Goal: Task Accomplishment & Management: Complete application form

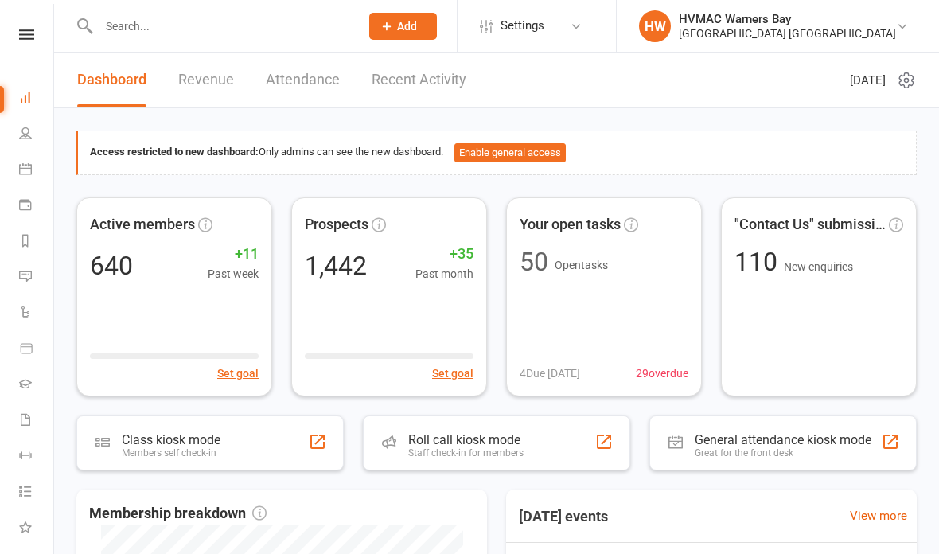
click at [186, 27] on input "text" at bounding box center [221, 26] width 255 height 22
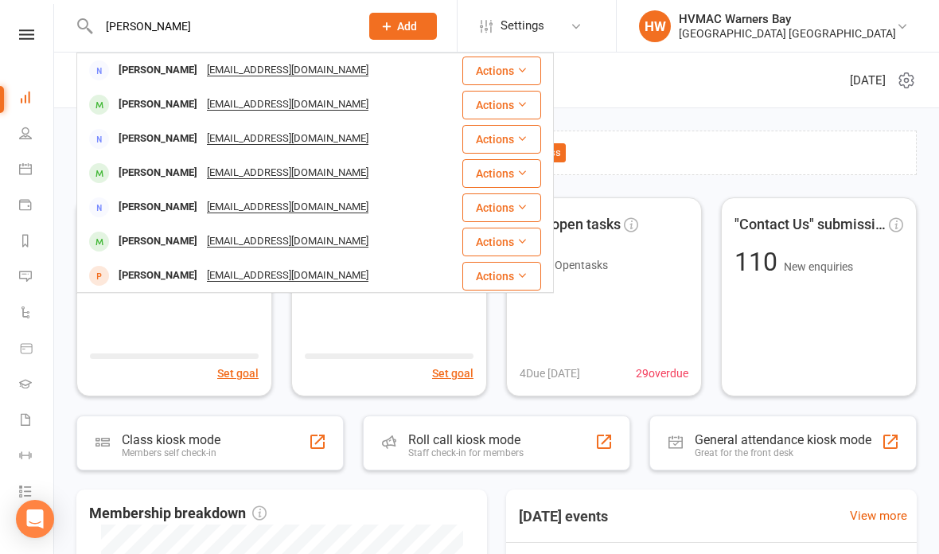
type input "[PERSON_NAME]"
click at [177, 112] on div "[PERSON_NAME]" at bounding box center [158, 104] width 88 height 23
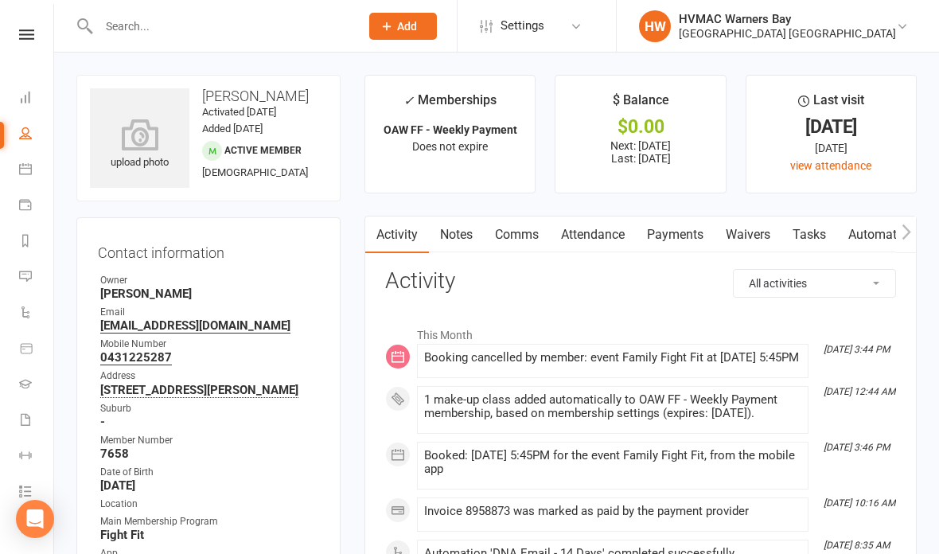
click at [749, 237] on link "Waivers" at bounding box center [748, 234] width 67 height 37
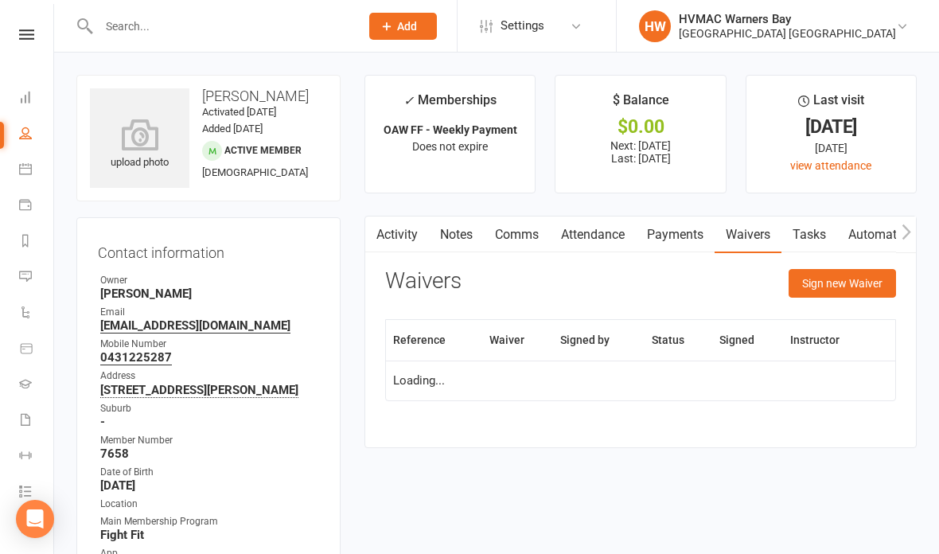
click at [830, 287] on button "Sign new Waiver" at bounding box center [842, 283] width 107 height 29
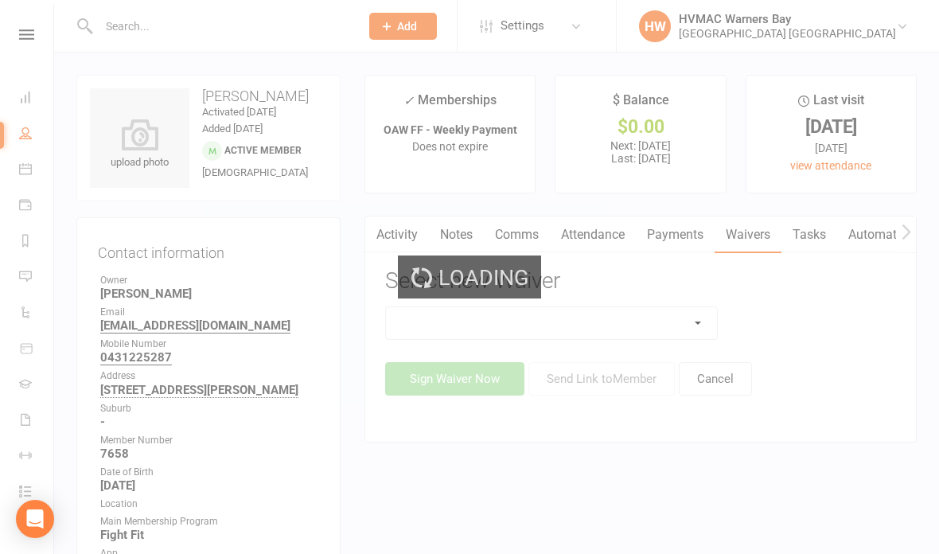
click at [685, 322] on div "Loading" at bounding box center [469, 277] width 939 height 554
click at [696, 318] on div "Loading" at bounding box center [469, 277] width 939 height 554
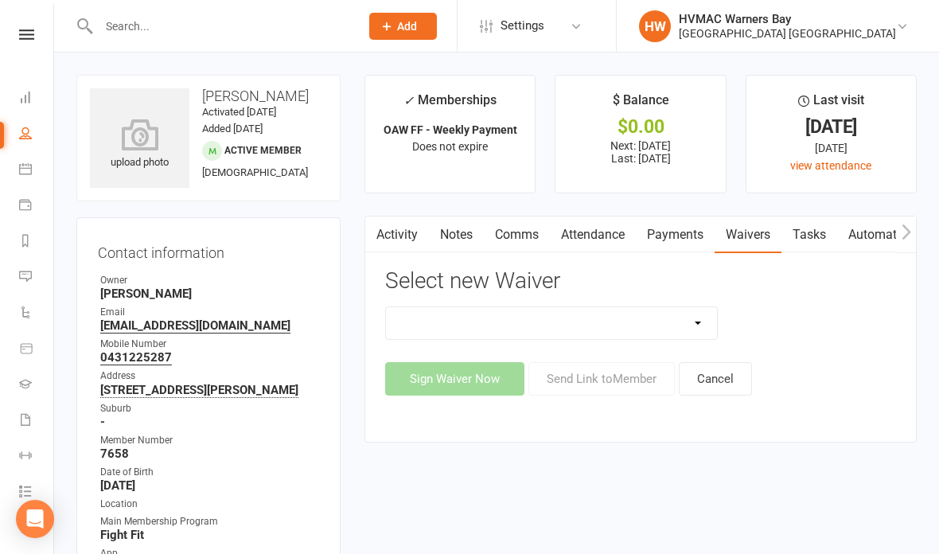
click at [704, 324] on select "Cancellation Form Cancellation Form - Kinder Kicks Fitness Challenge Goals Asse…" at bounding box center [551, 323] width 331 height 32
select select "5751"
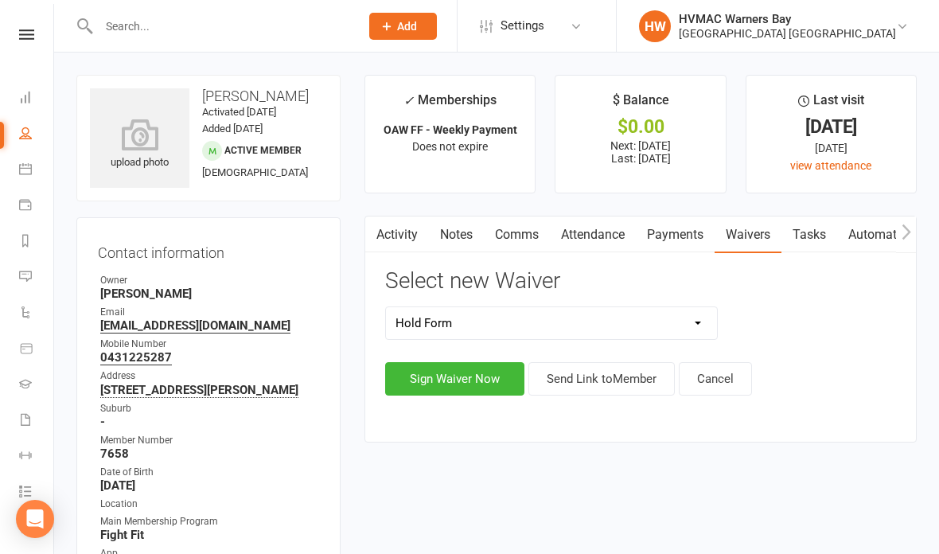
click at [485, 386] on button "Sign Waiver Now" at bounding box center [454, 378] width 139 height 33
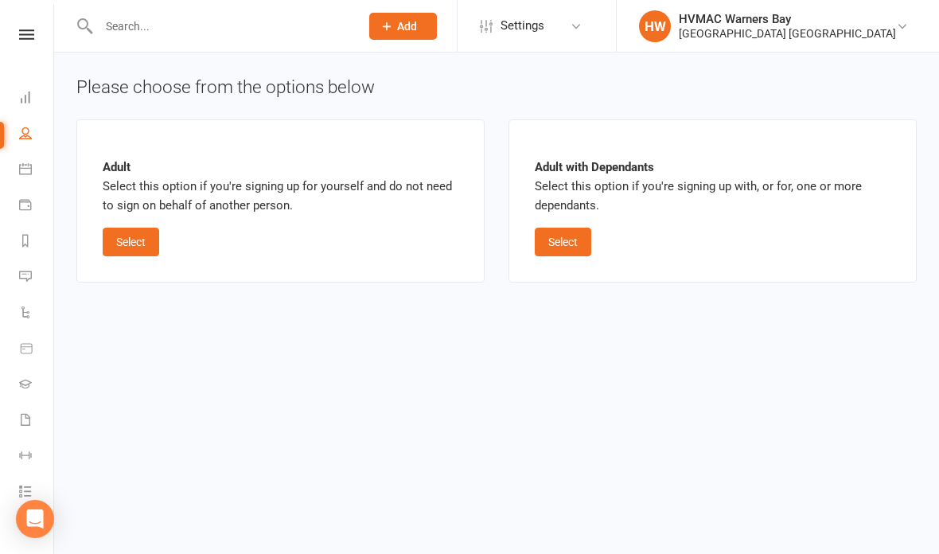
click at [134, 241] on button "Select" at bounding box center [131, 242] width 57 height 29
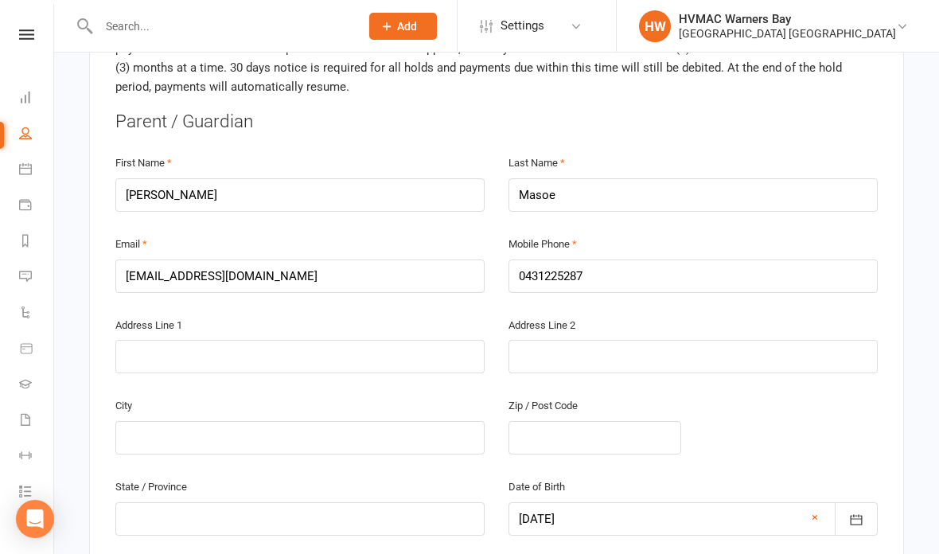
scroll to position [598, 0]
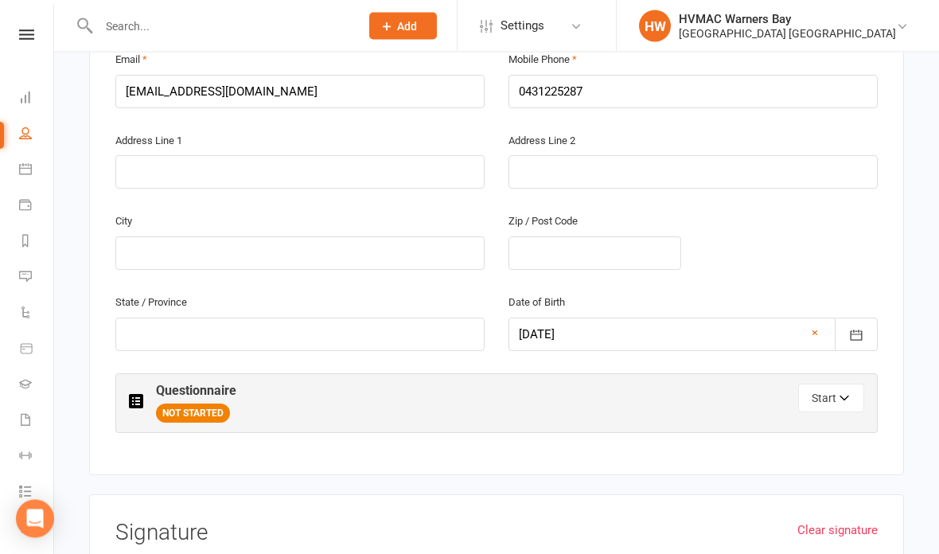
click at [832, 389] on button "Start" at bounding box center [831, 398] width 66 height 29
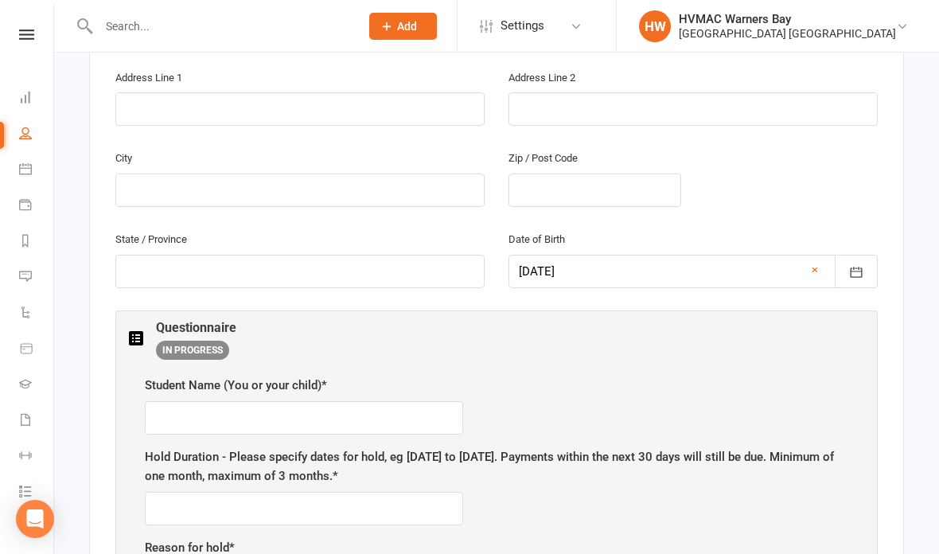
scroll to position [702, 0]
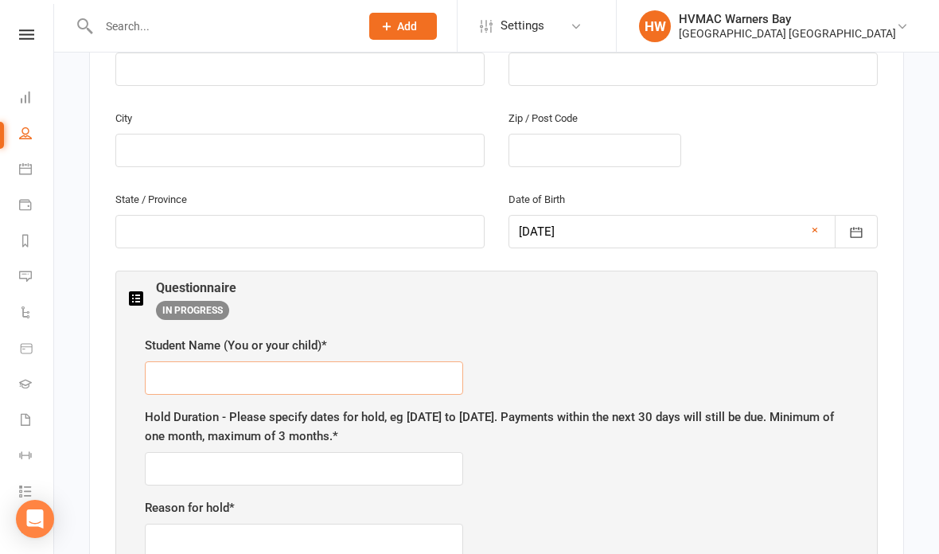
click at [325, 365] on input "text" at bounding box center [304, 377] width 318 height 33
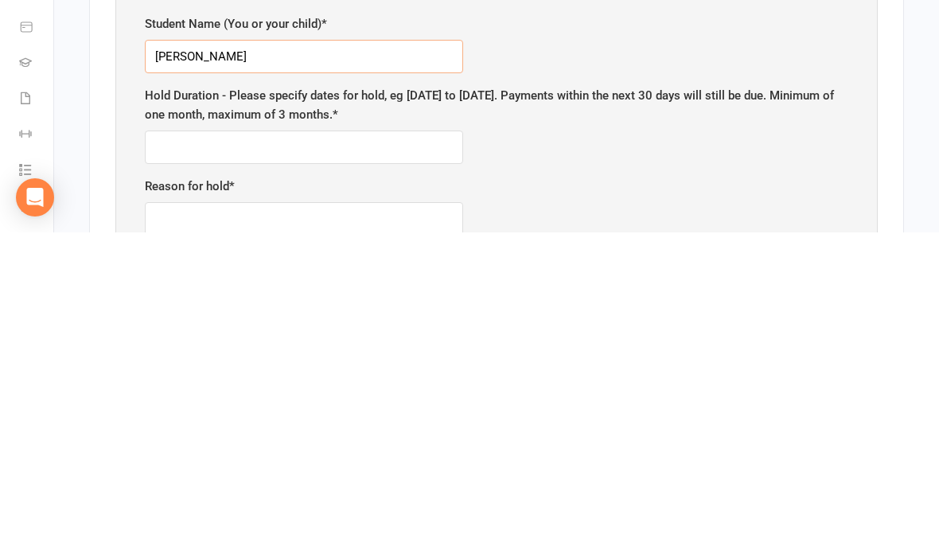
type input "[PERSON_NAME]"
click at [354, 452] on input "text" at bounding box center [304, 468] width 318 height 33
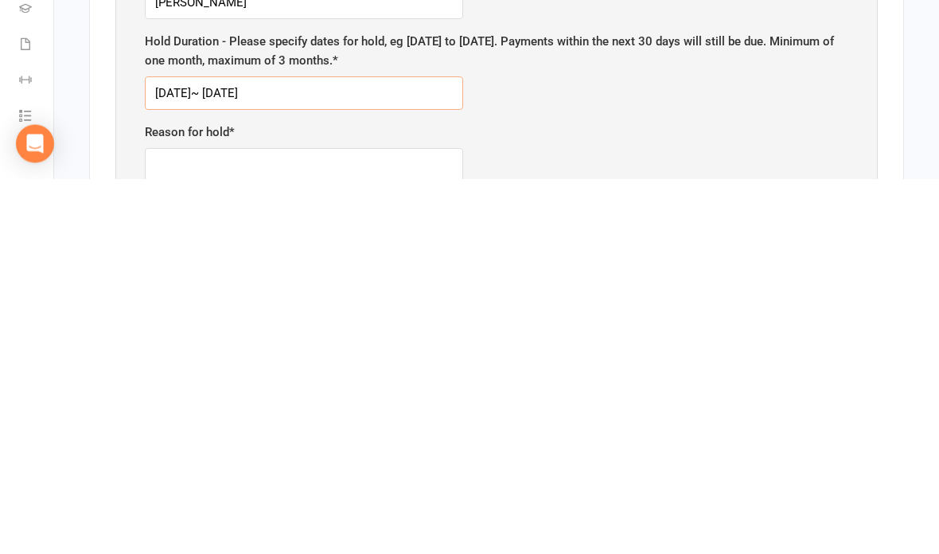
scroll to position [706, 0]
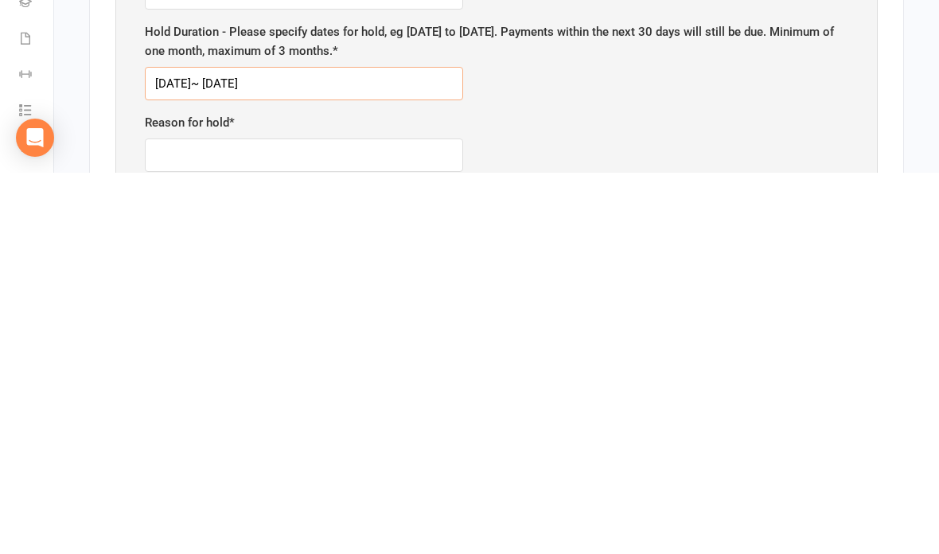
type input "[DATE]~ [DATE]"
click at [290, 520] on input "text" at bounding box center [304, 536] width 318 height 33
type input "Uni placement."
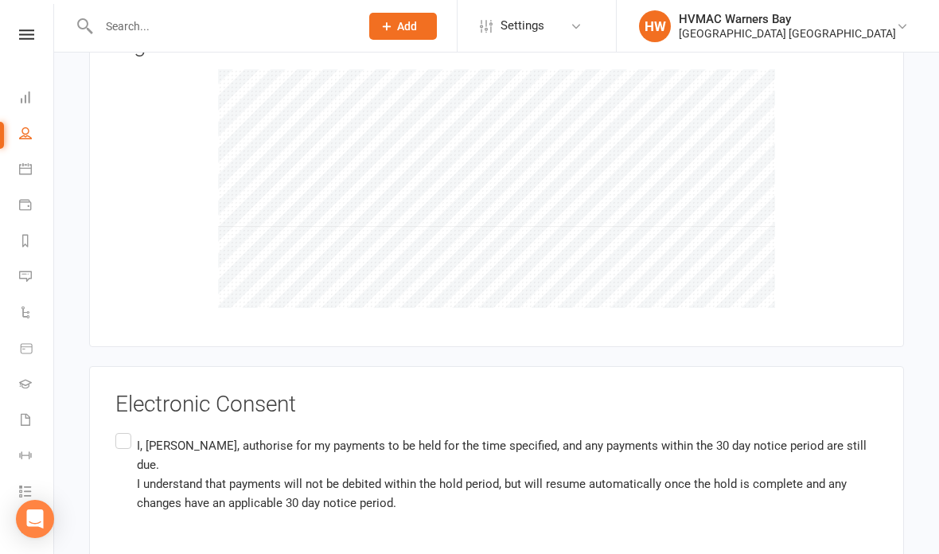
scroll to position [1062, 0]
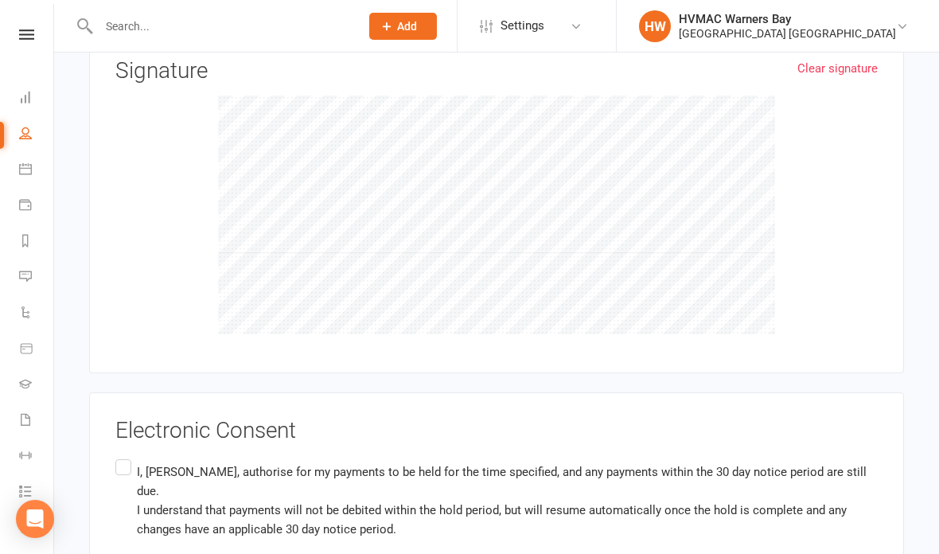
click at [124, 456] on label "I, [PERSON_NAME] , authorise for my payments to be held for the time specified,…" at bounding box center [496, 500] width 762 height 88
click at [124, 456] on input "I, [PERSON_NAME] , authorise for my payments to be held for the time specified,…" at bounding box center [120, 456] width 10 height 0
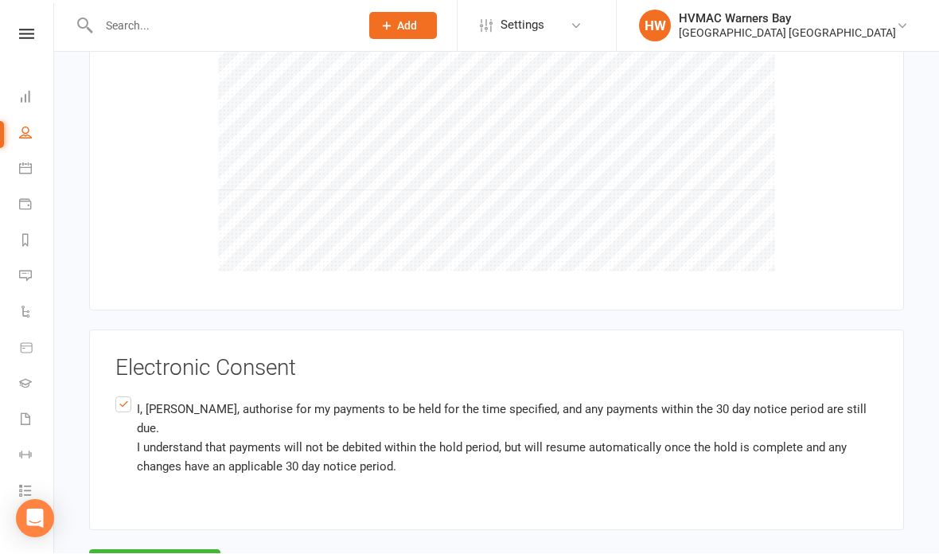
scroll to position [1121, 0]
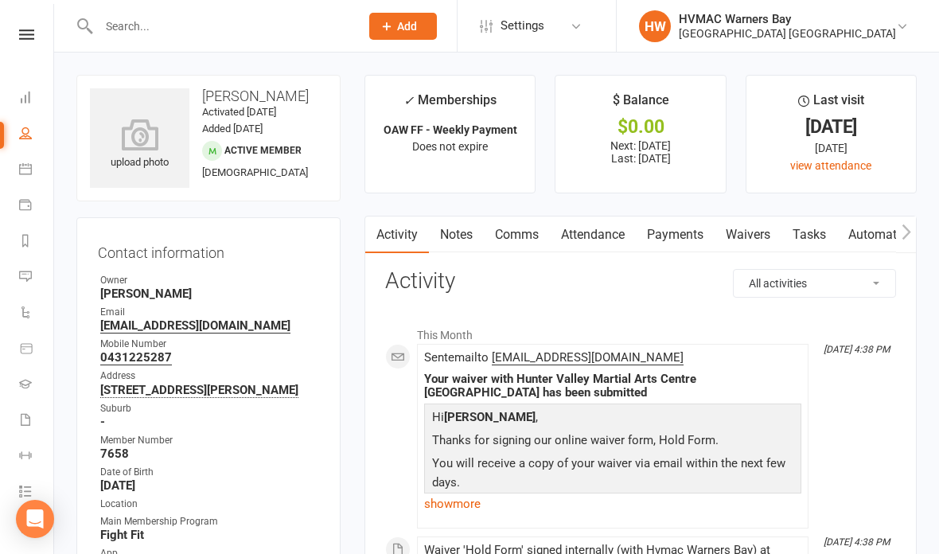
click at [29, 162] on link "Calendar" at bounding box center [37, 171] width 36 height 36
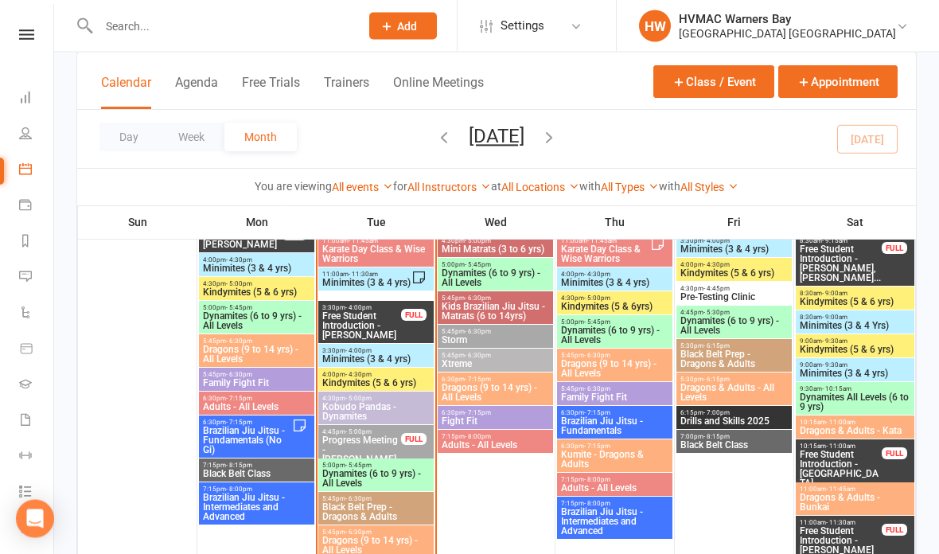
scroll to position [1495, 0]
click at [356, 462] on span "- 5:45pm" at bounding box center [358, 465] width 26 height 7
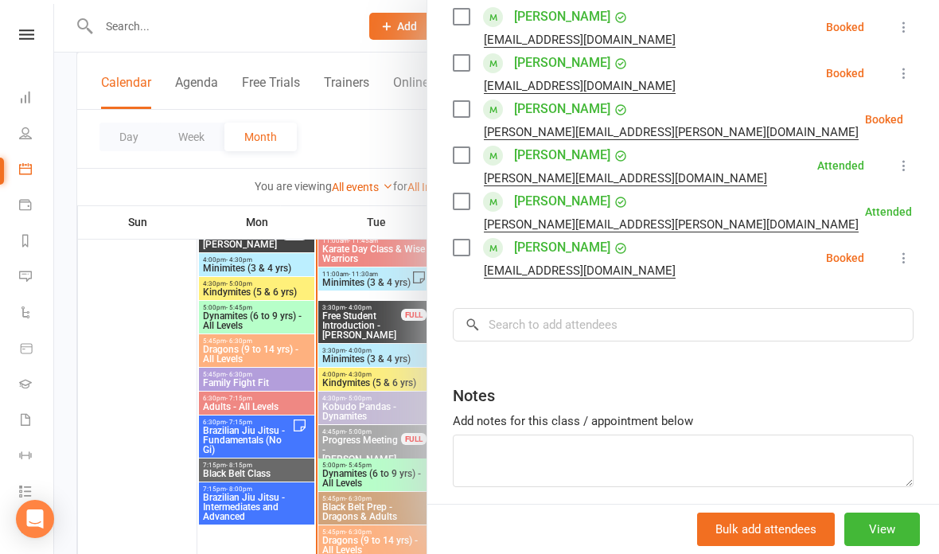
scroll to position [707, 0]
click at [534, 329] on input "search" at bounding box center [683, 325] width 461 height 33
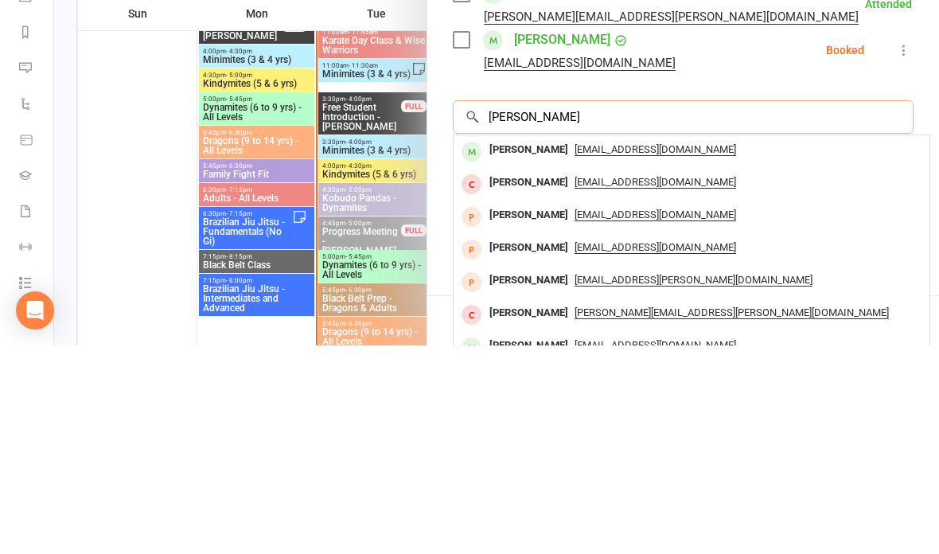
scroll to position [0, 0]
type input "[PERSON_NAME]"
click at [575, 352] on span "[EMAIL_ADDRESS][DOMAIN_NAME]" at bounding box center [656, 358] width 162 height 13
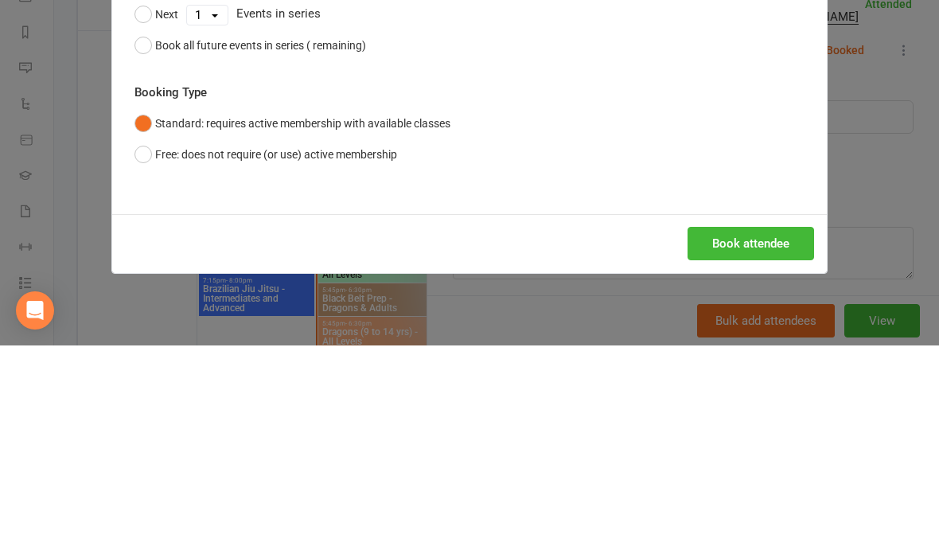
scroll to position [1704, 0]
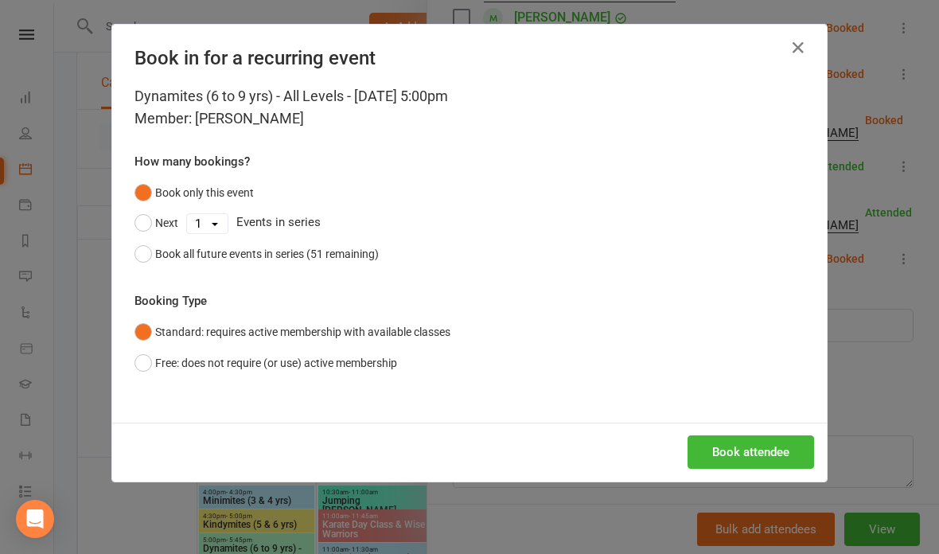
click at [753, 448] on button "Book attendee" at bounding box center [751, 451] width 127 height 33
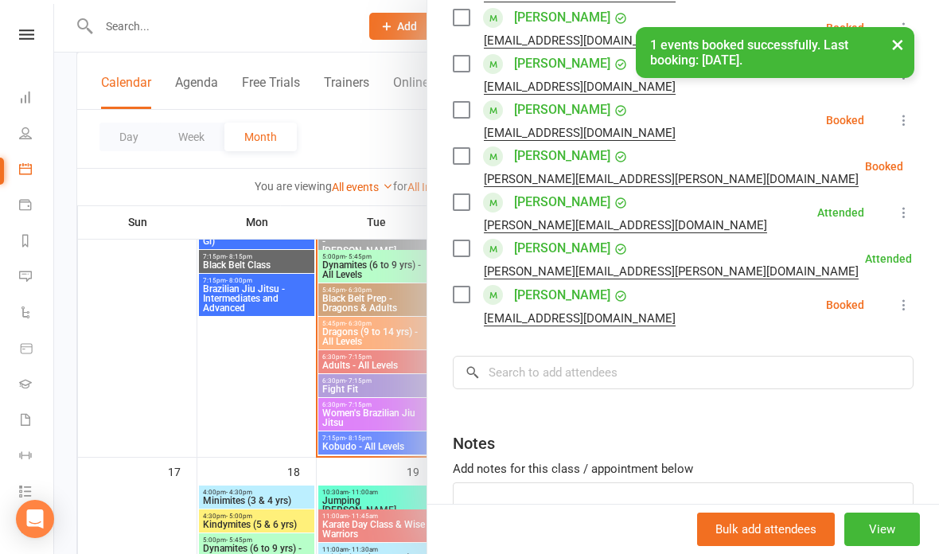
click at [899, 51] on button "×" at bounding box center [897, 44] width 29 height 34
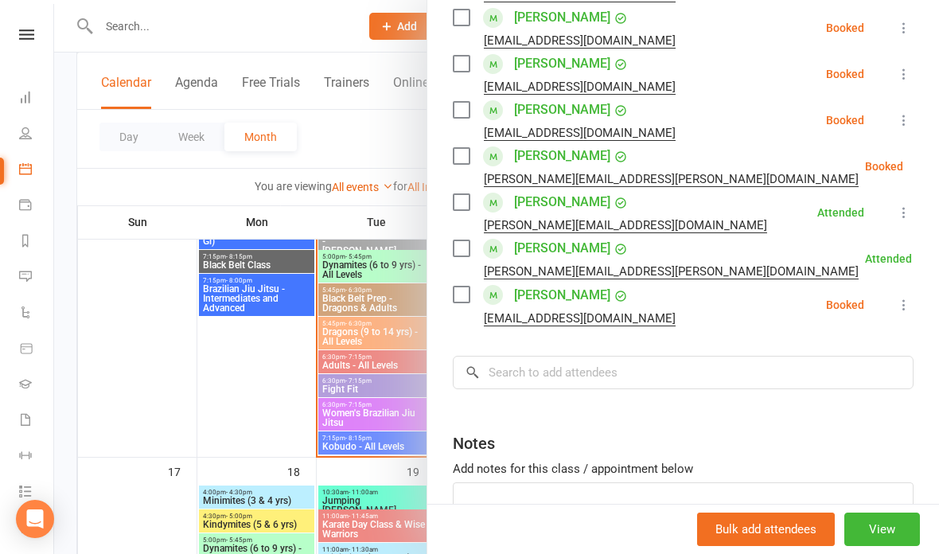
click at [298, 37] on div at bounding box center [496, 277] width 885 height 554
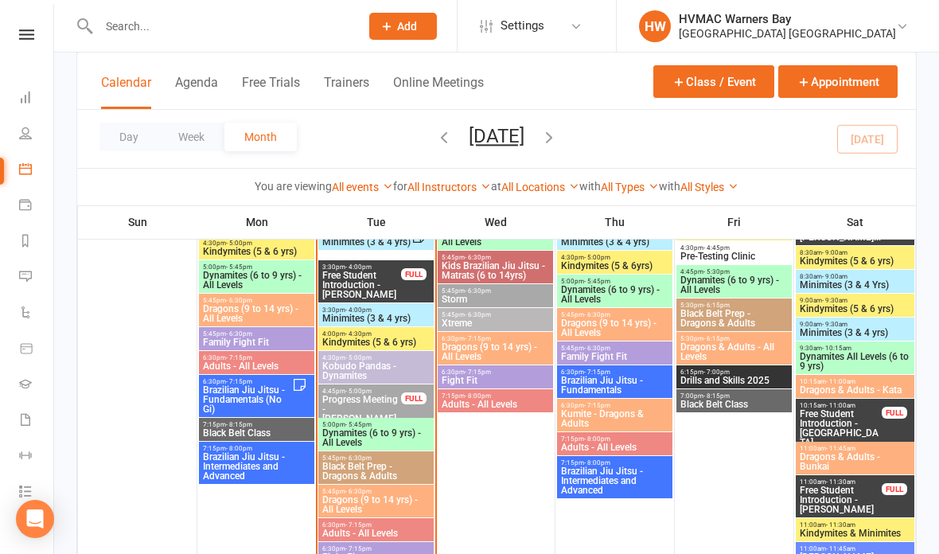
scroll to position [1507, 0]
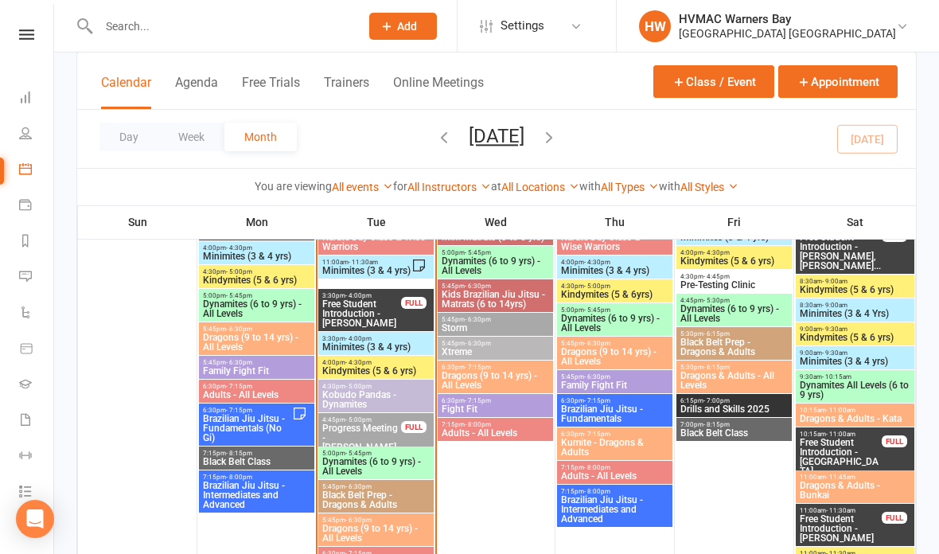
click at [373, 423] on span "Progress Meeting - [PERSON_NAME]" at bounding box center [361, 437] width 80 height 29
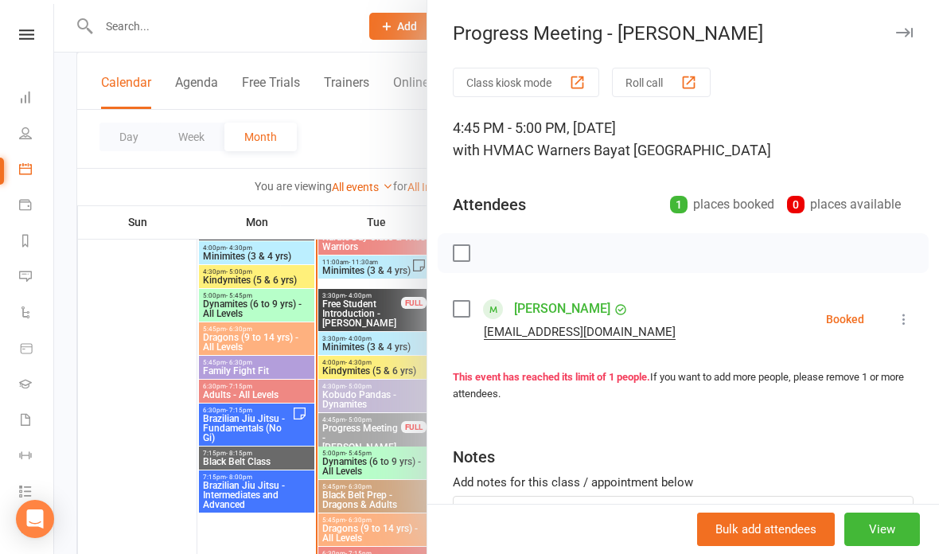
click at [577, 310] on link "[PERSON_NAME]" at bounding box center [562, 308] width 96 height 25
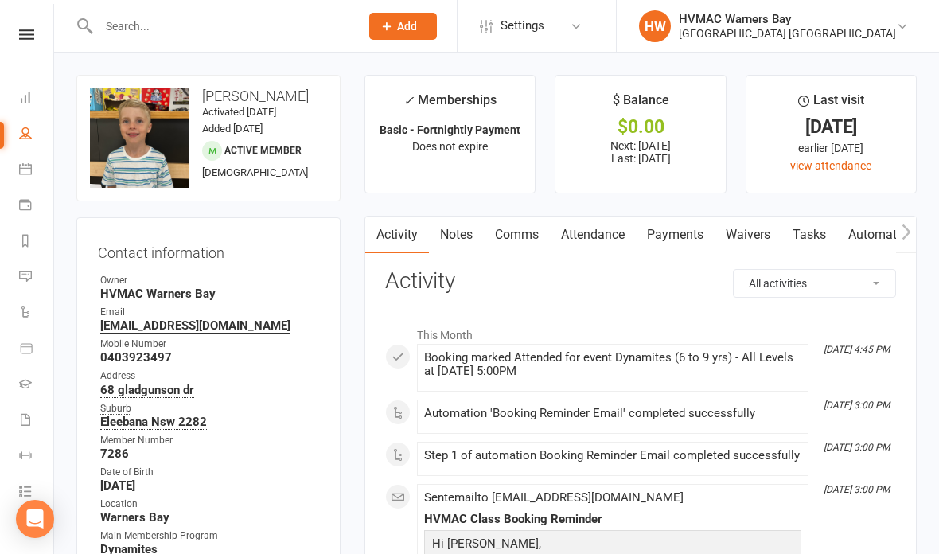
click at [756, 233] on link "Waivers" at bounding box center [748, 234] width 67 height 37
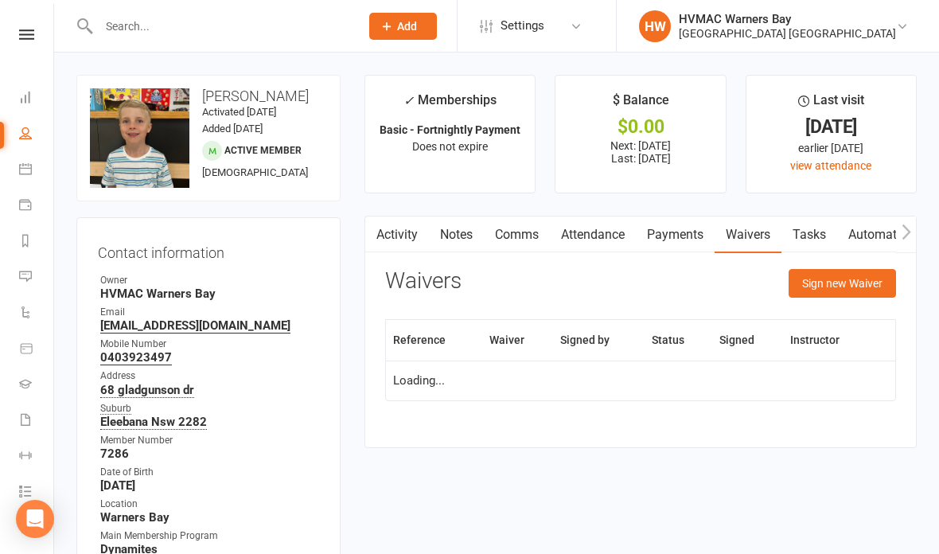
click at [848, 279] on button "Sign new Waiver" at bounding box center [842, 283] width 107 height 29
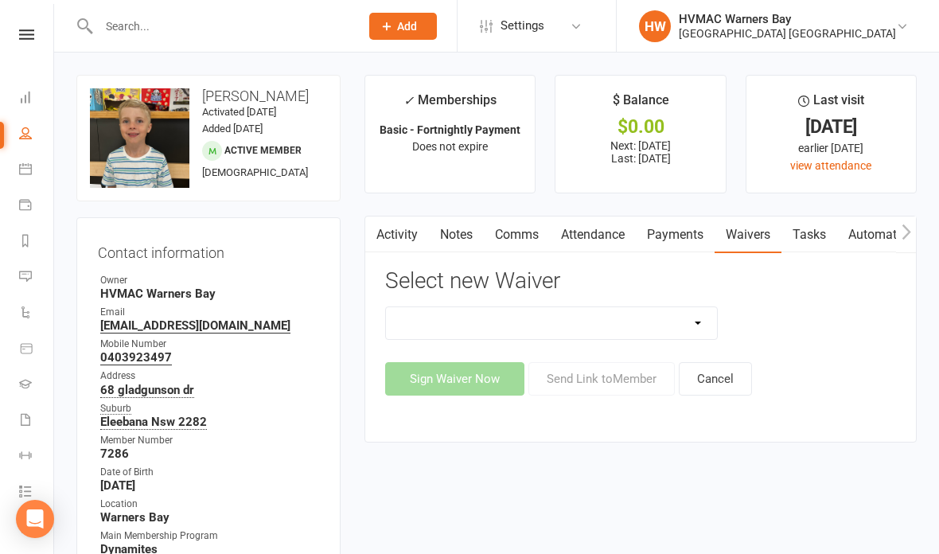
click at [700, 318] on select "Cancellation Form Cancellation Form - Kinder Kicks Fitness Challenge Goals Asse…" at bounding box center [551, 323] width 331 height 32
select select "6008"
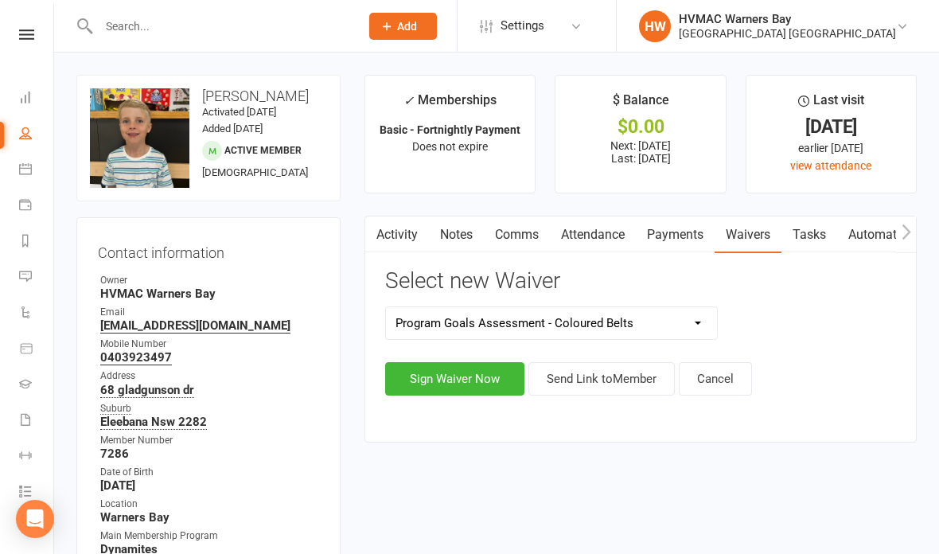
click at [497, 376] on button "Sign Waiver Now" at bounding box center [454, 378] width 139 height 33
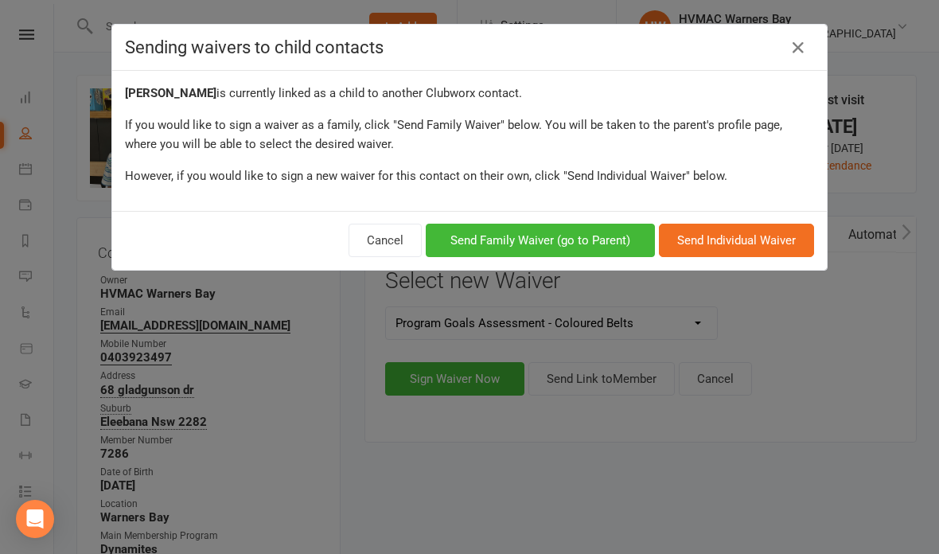
click at [614, 240] on button "Send Family Waiver (go to Parent)" at bounding box center [540, 240] width 229 height 33
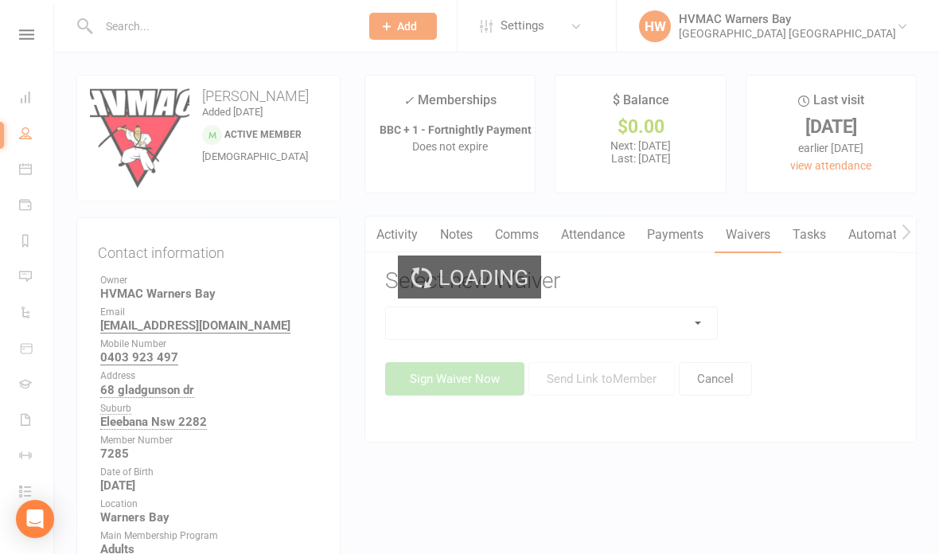
click at [684, 319] on select at bounding box center [551, 323] width 331 height 32
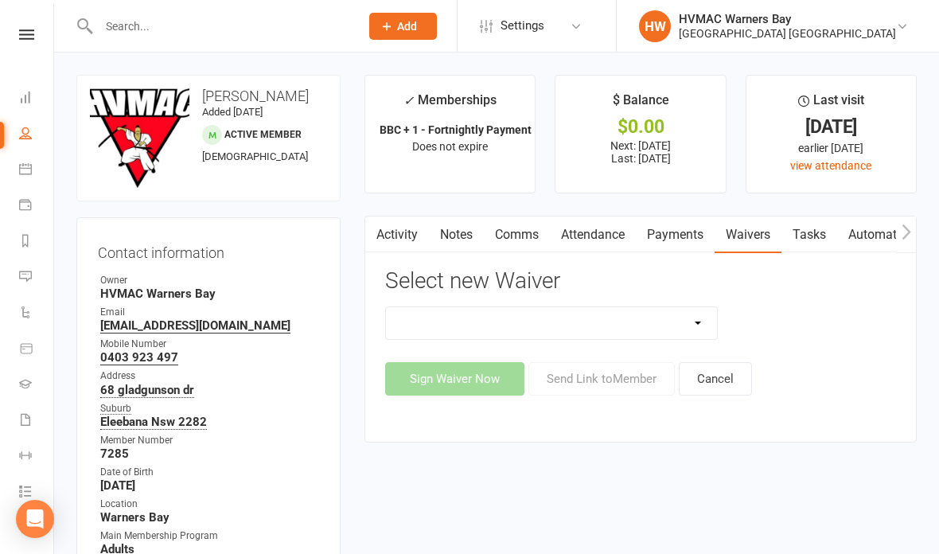
select select "6008"
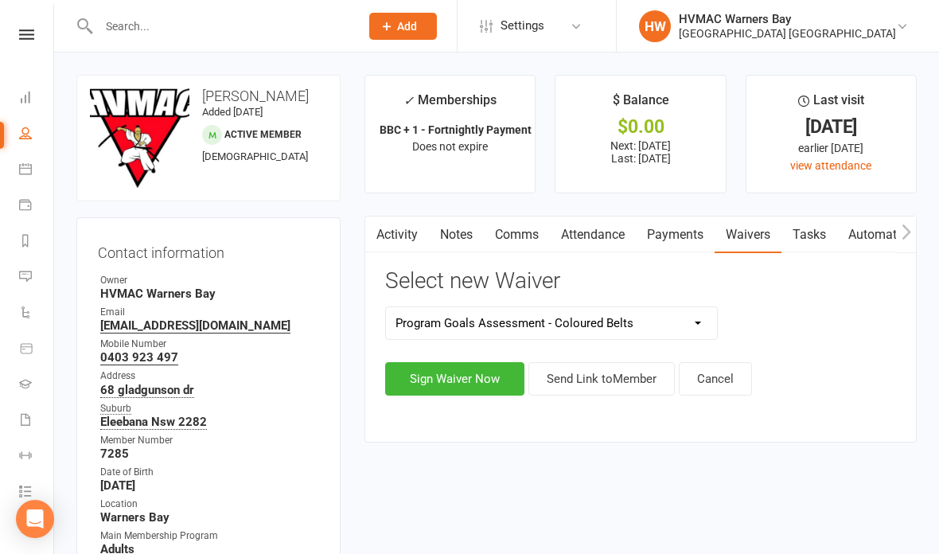
click at [474, 382] on button "Sign Waiver Now" at bounding box center [454, 378] width 139 height 33
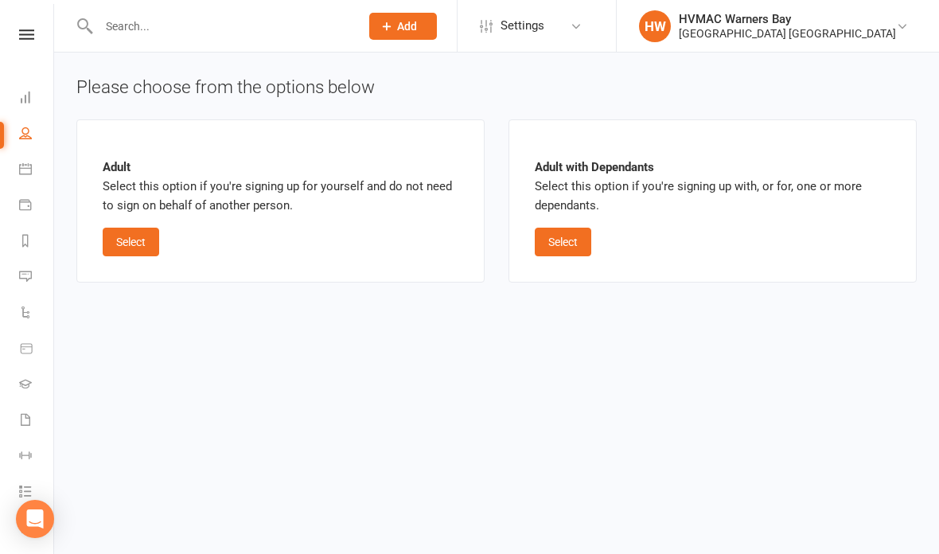
click at [555, 241] on button "Select" at bounding box center [563, 242] width 57 height 29
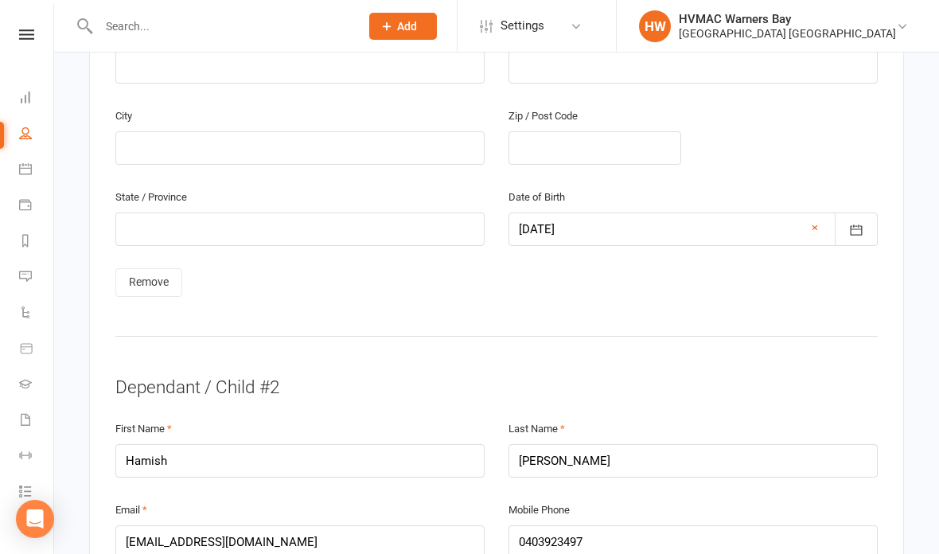
scroll to position [1350, 0]
click at [131, 269] on link "Remove" at bounding box center [148, 283] width 67 height 29
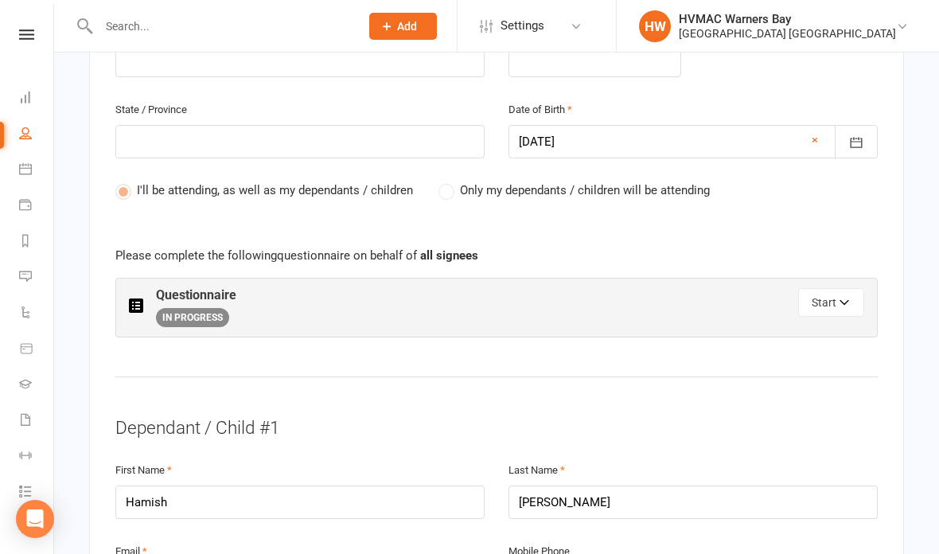
scroll to position [727, 0]
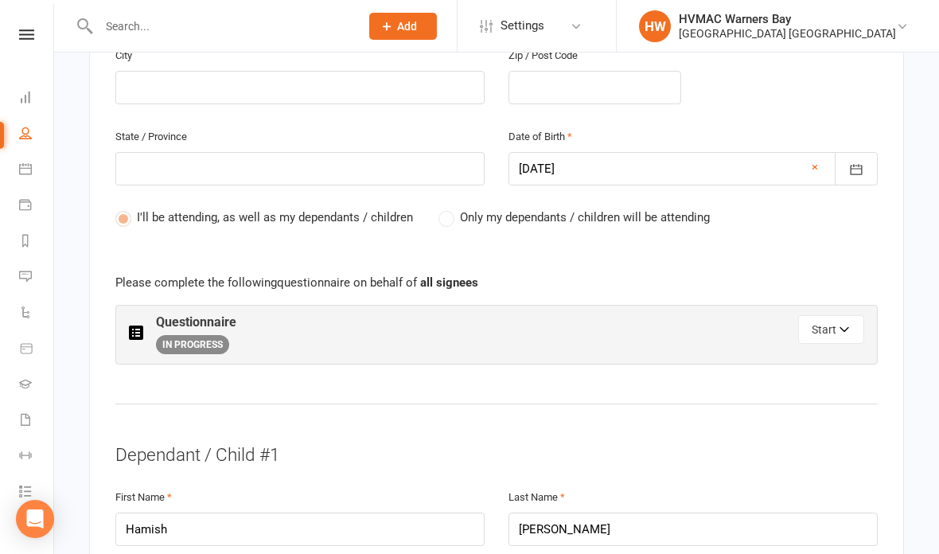
click at [826, 324] on button "Start" at bounding box center [831, 329] width 66 height 29
select select "3"
select select "2"
select select "4"
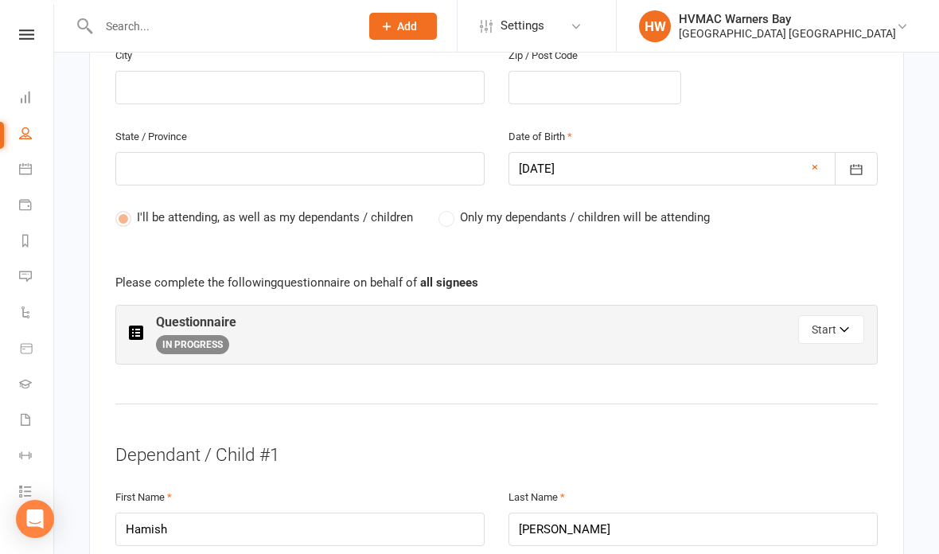
select select "5"
select select "4"
select select "5"
select select "4"
select select "3"
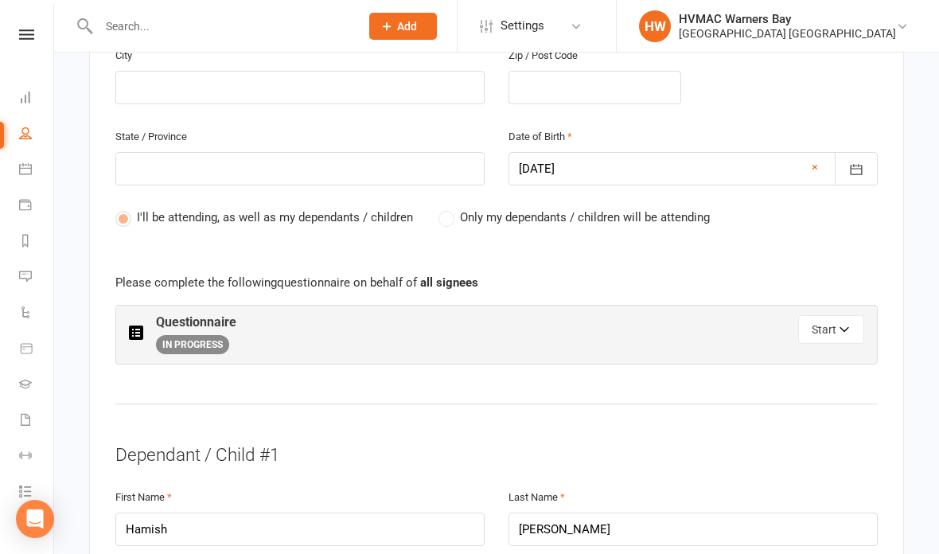
select select "2"
select select "On target"
select select "Xtreme"
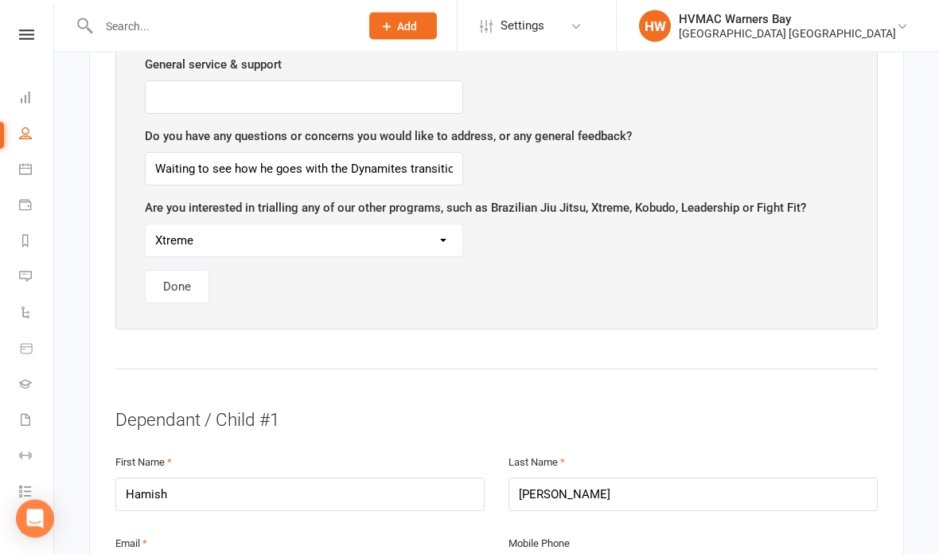
scroll to position [2469, 0]
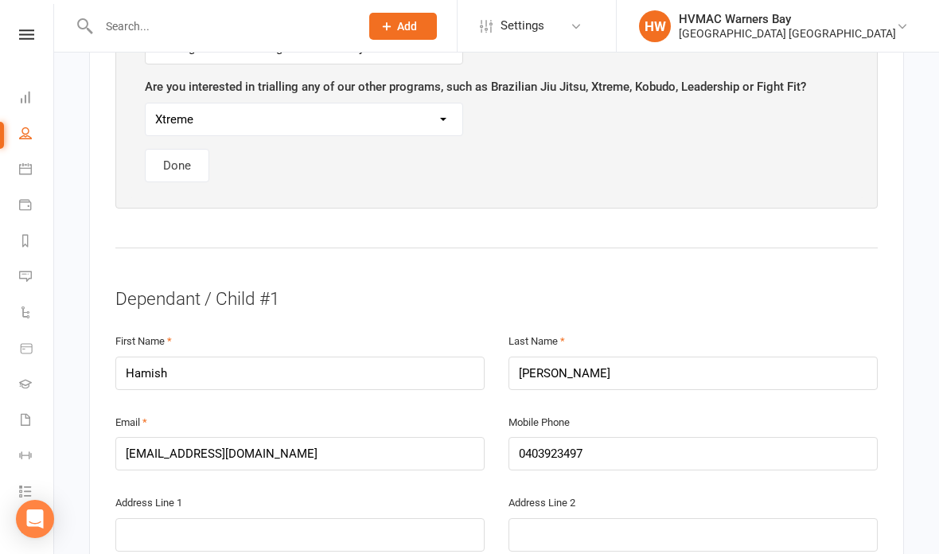
click at [178, 161] on button "Done" at bounding box center [177, 165] width 64 height 33
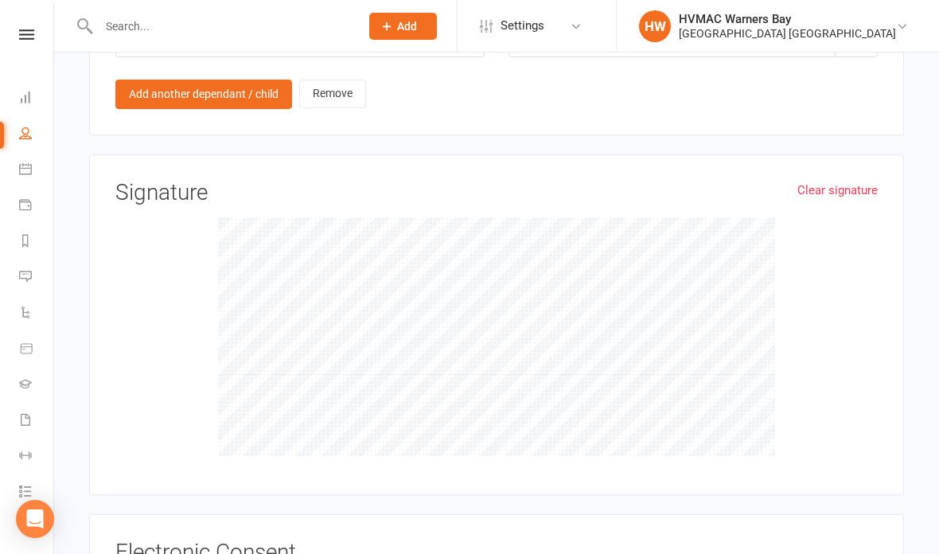
scroll to position [1695, 0]
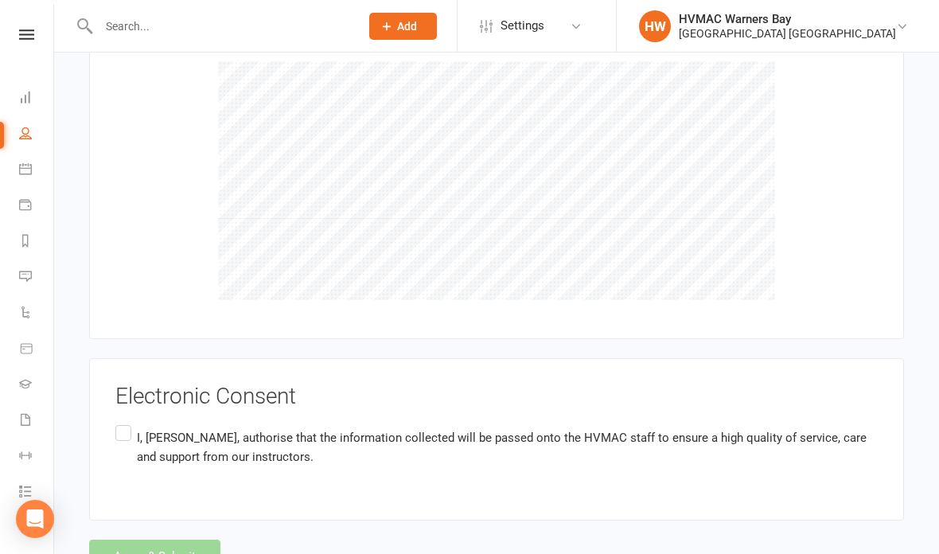
click at [124, 422] on label "I, [PERSON_NAME] , authorise that the information collected will be passed onto…" at bounding box center [496, 447] width 762 height 50
click at [124, 422] on input "I, [PERSON_NAME] , authorise that the information collected will be passed onto…" at bounding box center [120, 422] width 10 height 0
click at [148, 541] on button "Agree & Submit" at bounding box center [154, 556] width 131 height 33
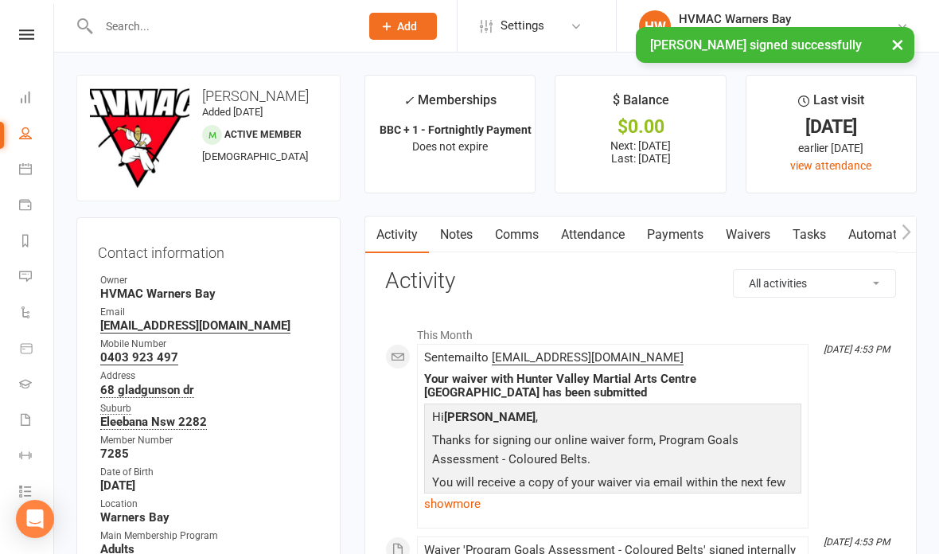
click at [746, 234] on link "Waivers" at bounding box center [748, 234] width 67 height 37
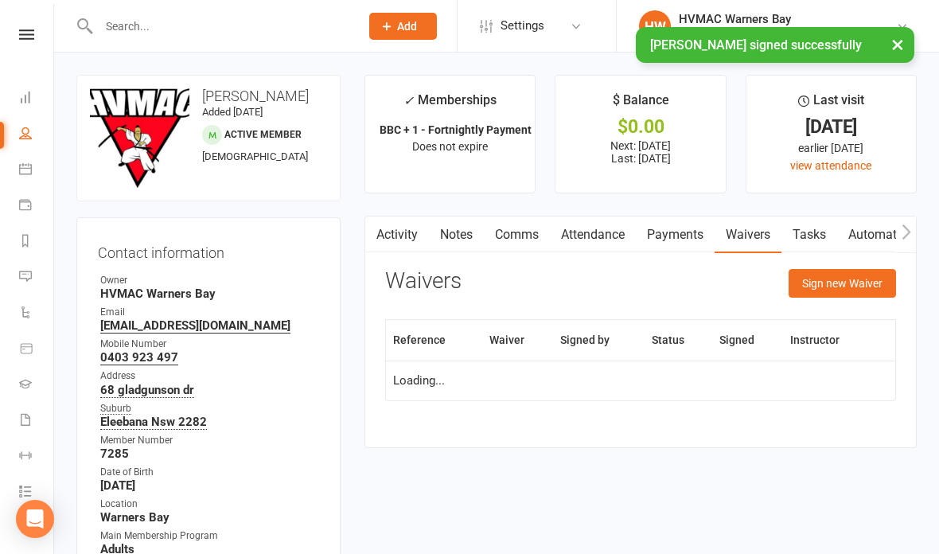
click at [848, 283] on button "Sign new Waiver" at bounding box center [842, 283] width 107 height 29
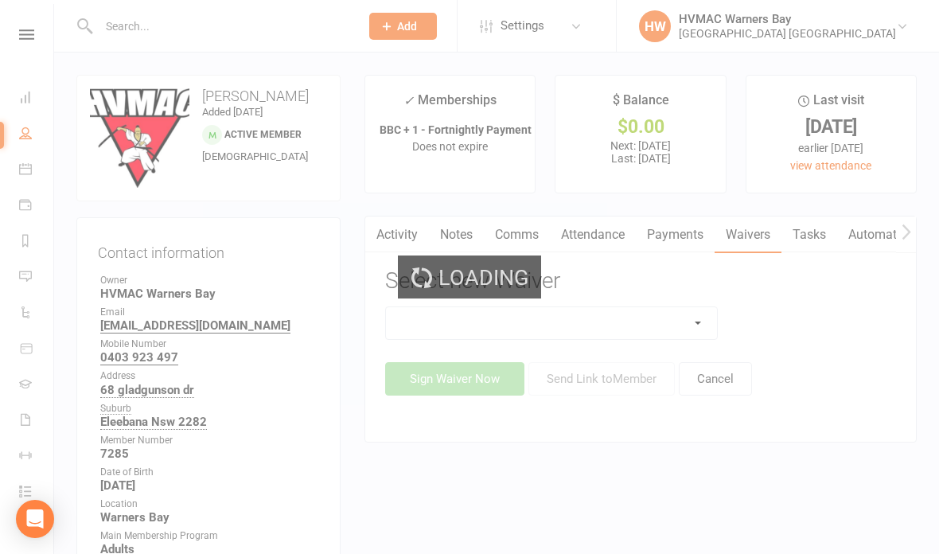
click at [691, 311] on div "Loading" at bounding box center [469, 277] width 939 height 554
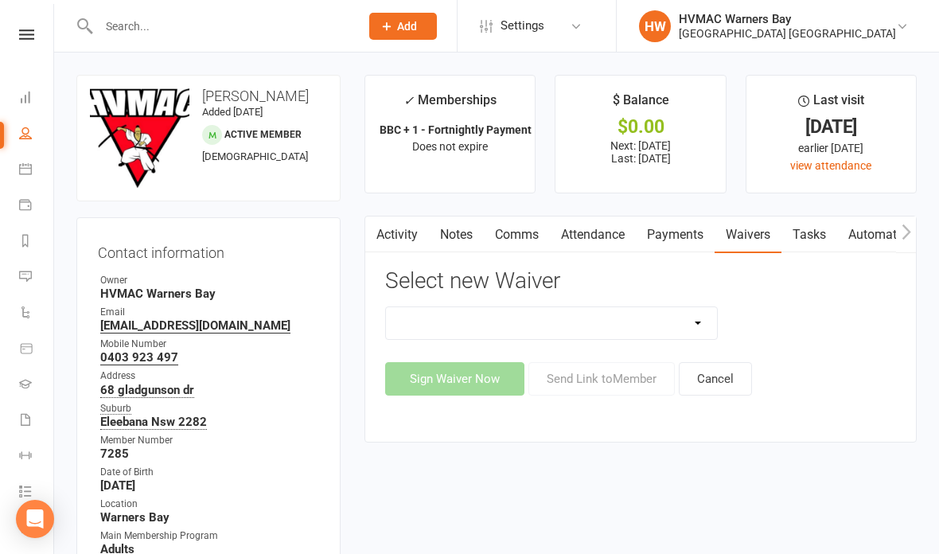
click at [694, 321] on select "Cancellation Form Cancellation Form - Kinder Kicks Fitness Challenge Goals Asse…" at bounding box center [551, 323] width 331 height 32
select select "6008"
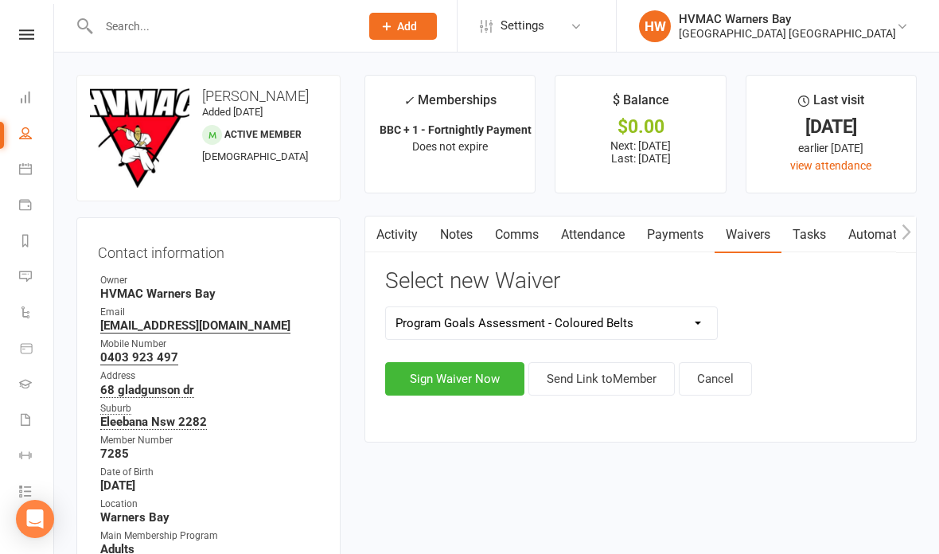
click at [481, 380] on button "Sign Waiver Now" at bounding box center [454, 378] width 139 height 33
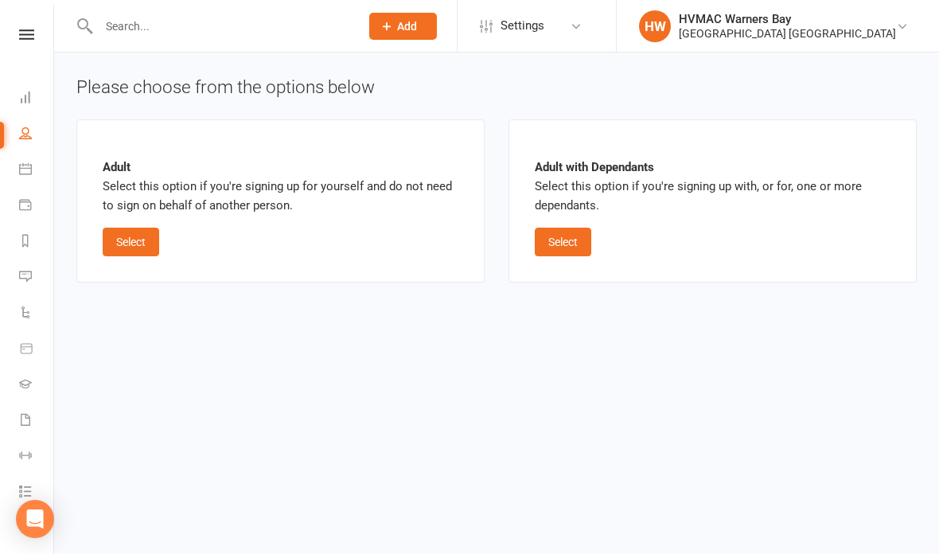
click at [554, 231] on button "Select" at bounding box center [563, 242] width 57 height 29
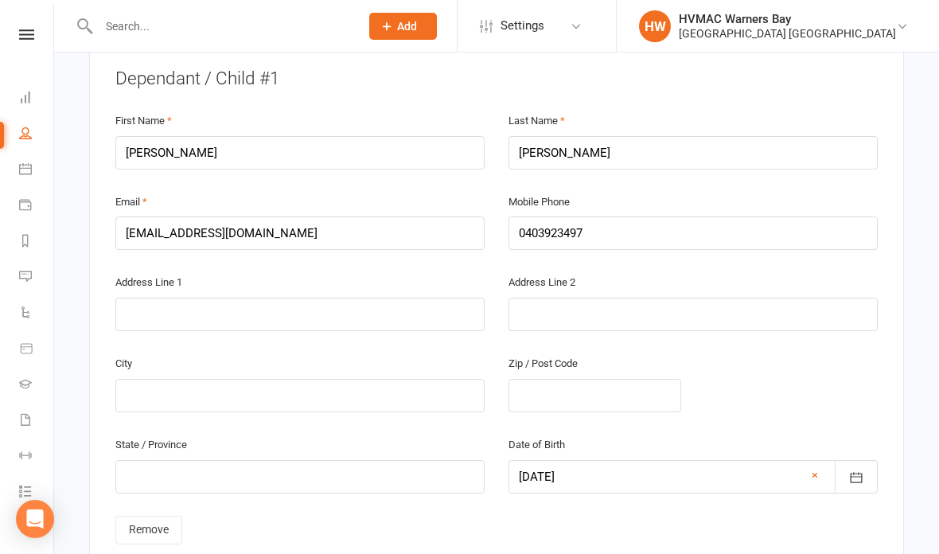
scroll to position [1180, 0]
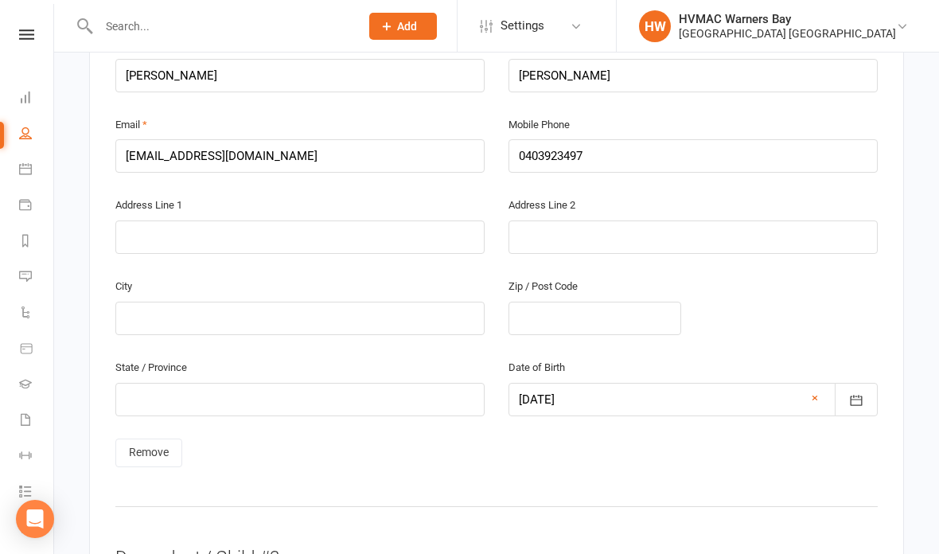
click at [142, 438] on link "Remove" at bounding box center [148, 452] width 67 height 29
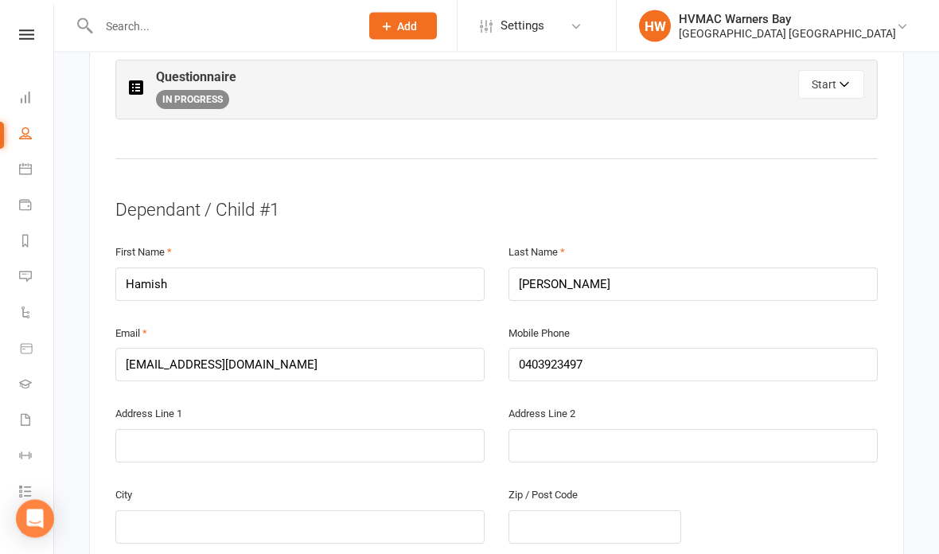
scroll to position [933, 0]
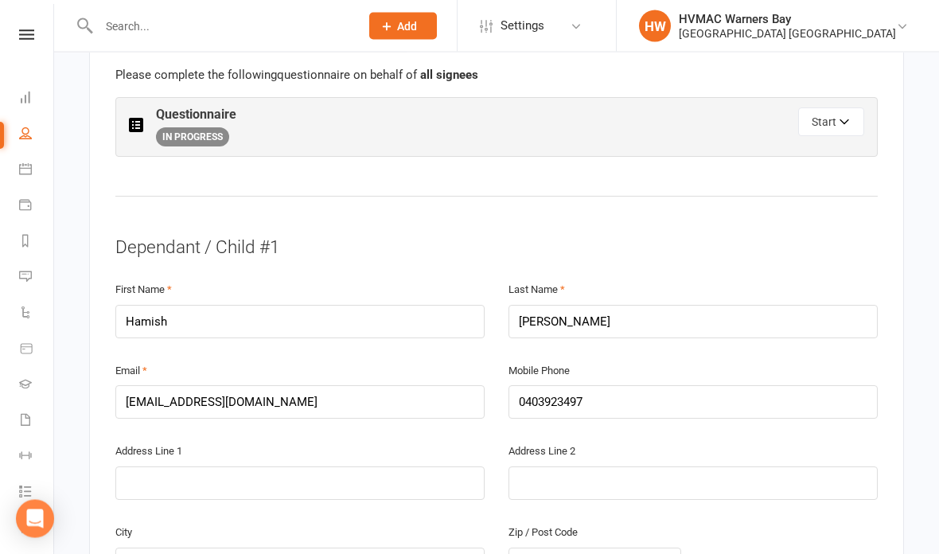
click at [836, 111] on button "Start" at bounding box center [831, 122] width 66 height 29
select select "3"
select select "2"
select select "4"
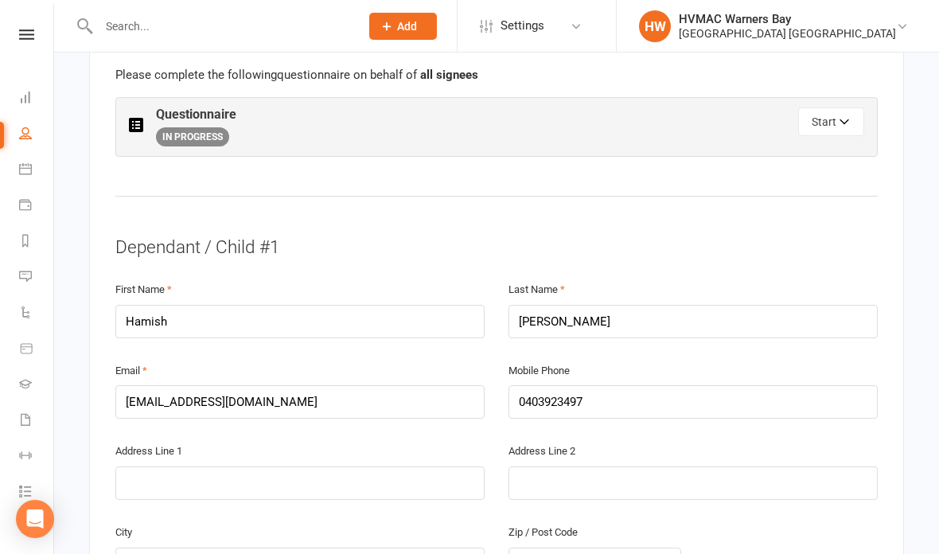
select select "4"
select select "5"
select select "4"
select select "5"
select select "4"
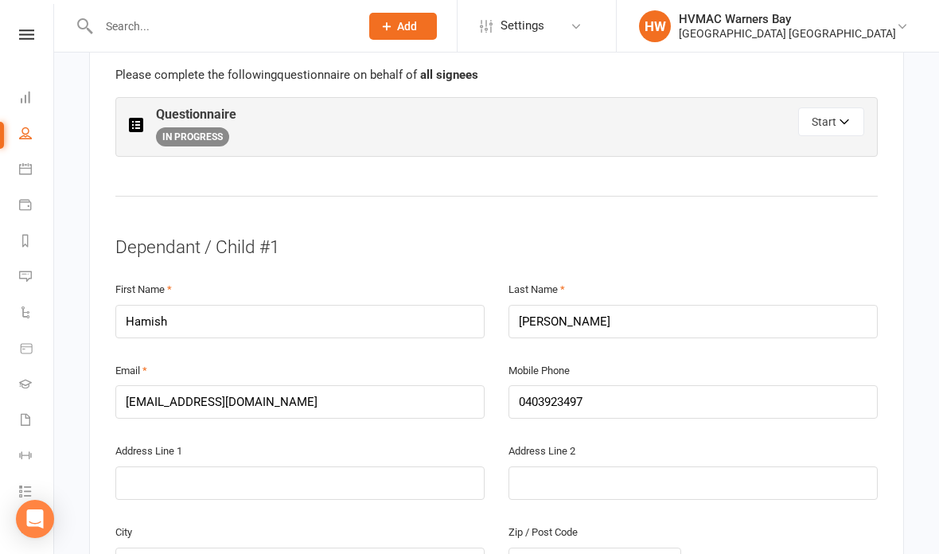
select select "3"
select select "2"
select select "On target"
select select "Xtreme"
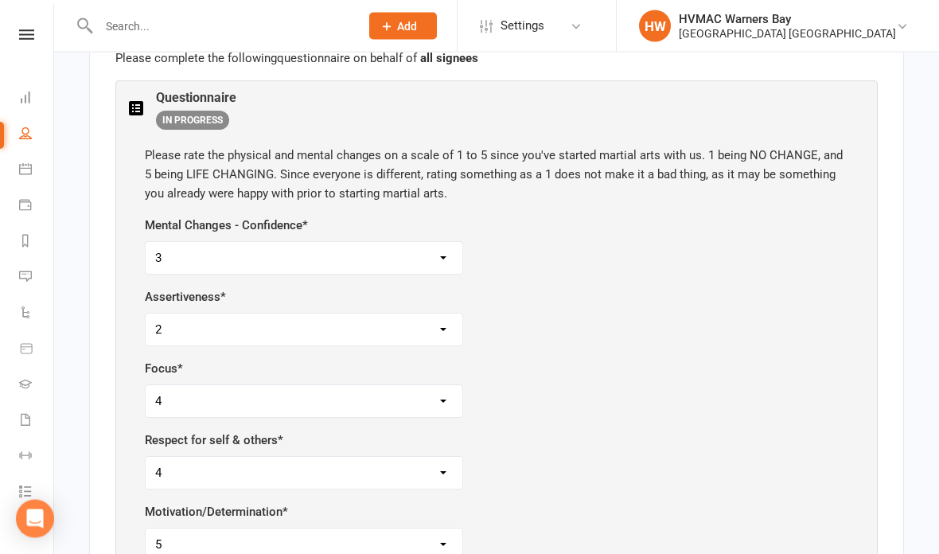
scroll to position [957, 0]
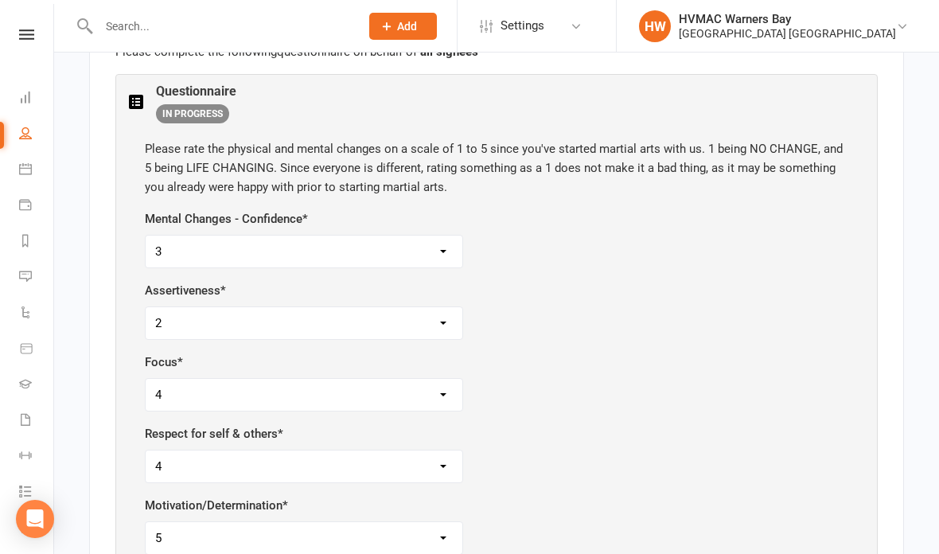
click at [867, 41] on link "HW HVMAC Warners Bay [GEOGRAPHIC_DATA] [GEOGRAPHIC_DATA]" at bounding box center [776, 26] width 275 height 32
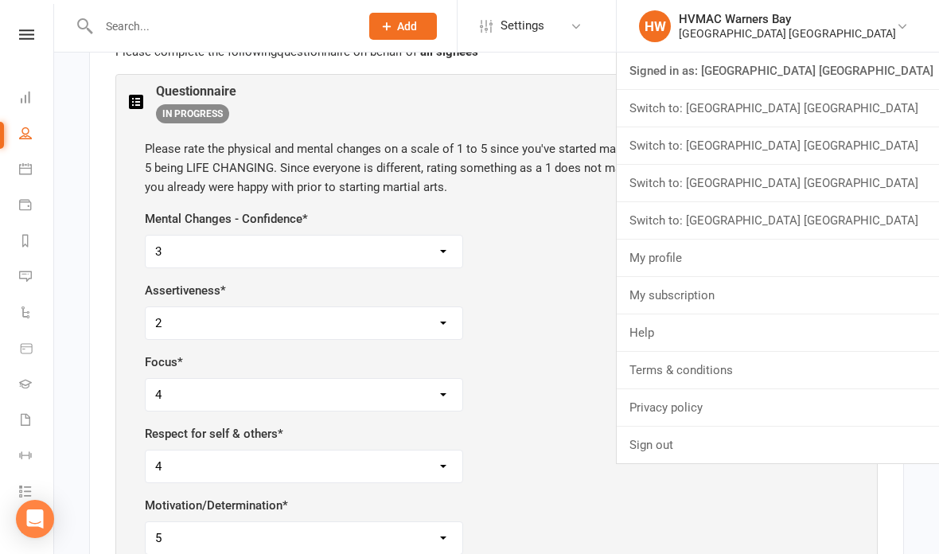
click at [532, 221] on div "Mental Changes - Confidence * 1 2 3 4 5" at bounding box center [496, 238] width 703 height 59
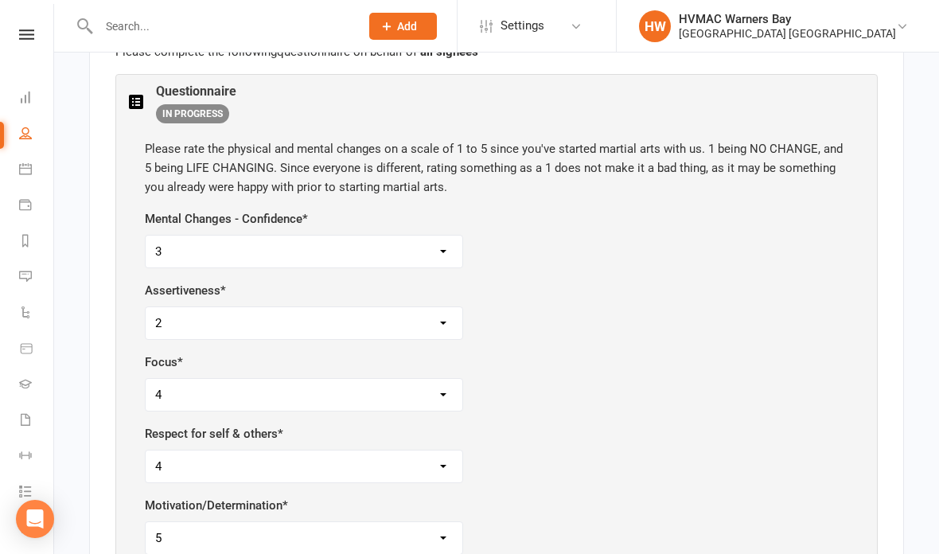
click at [420, 251] on select "1 2 3 4 5" at bounding box center [304, 252] width 317 height 32
select select "1"
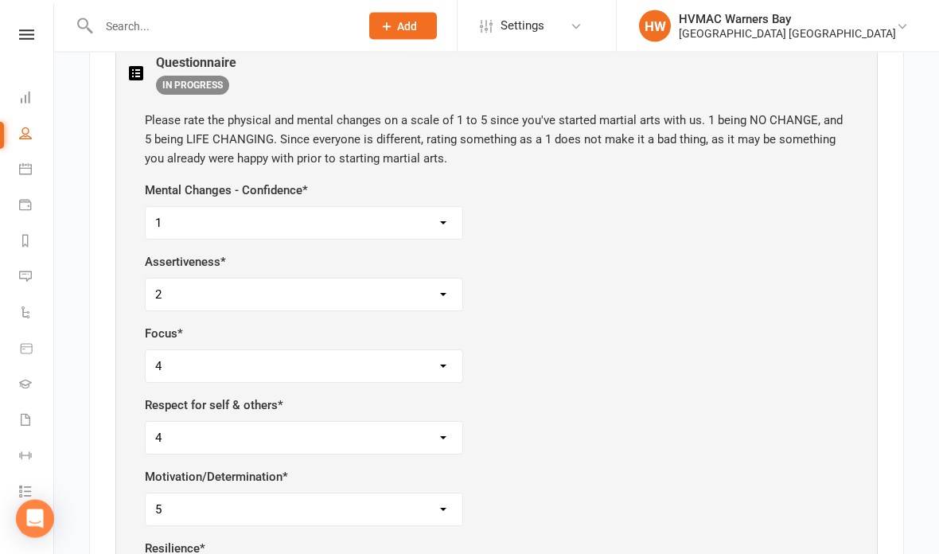
scroll to position [991, 0]
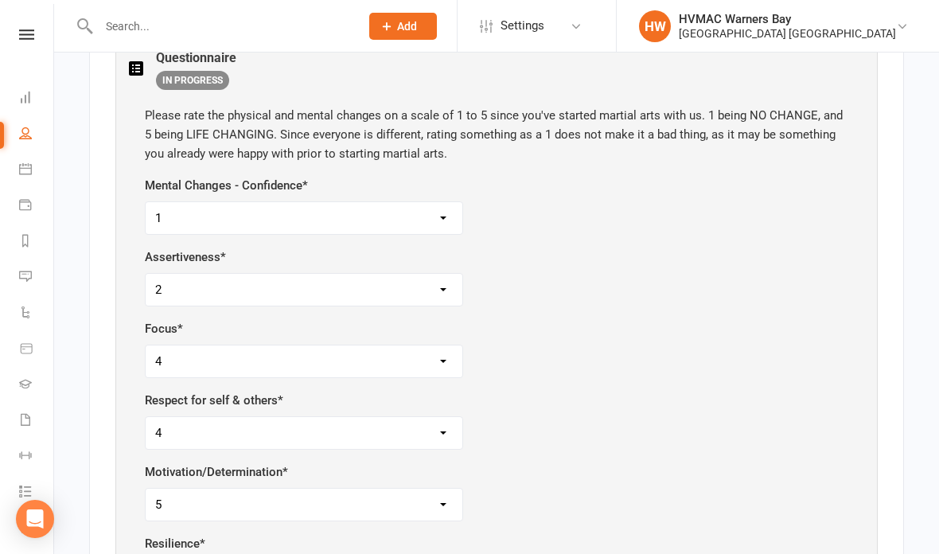
click at [442, 280] on select "1 2 3 4 5" at bounding box center [304, 290] width 317 height 32
select select "4"
click at [421, 359] on select "1 2 3 4 5" at bounding box center [304, 361] width 317 height 32
select select "3"
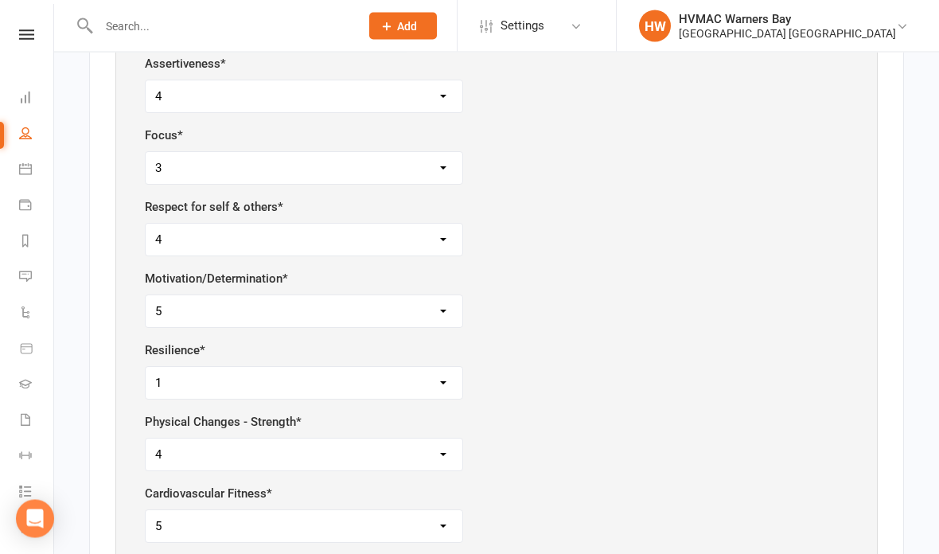
scroll to position [1184, 0]
click at [438, 231] on select "1 2 3 4 5" at bounding box center [304, 240] width 317 height 32
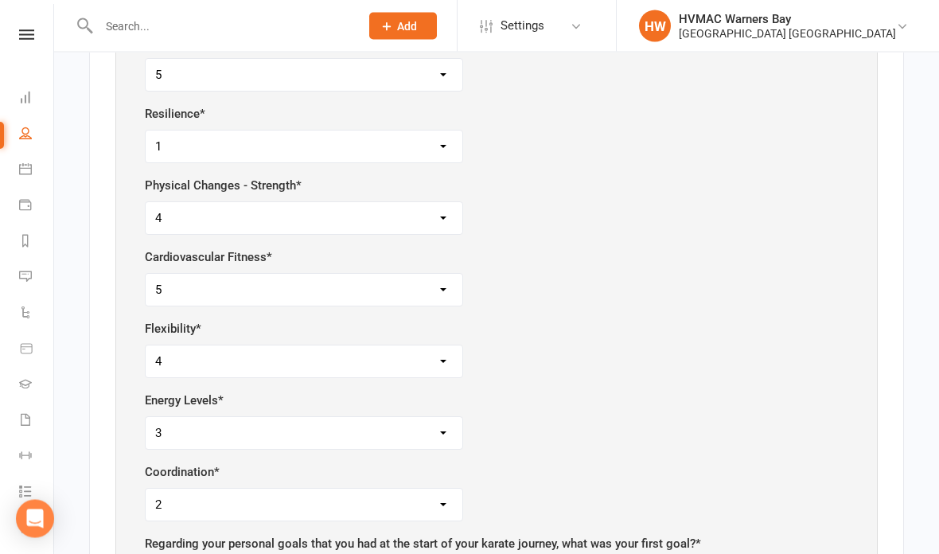
scroll to position [1420, 0]
click at [438, 274] on select "1 2 3 4 5" at bounding box center [304, 290] width 317 height 32
click at [425, 140] on select "1 2 3 4 5" at bounding box center [304, 147] width 317 height 32
select select "4"
click at [437, 208] on select "1 2 3 4 5" at bounding box center [304, 218] width 317 height 32
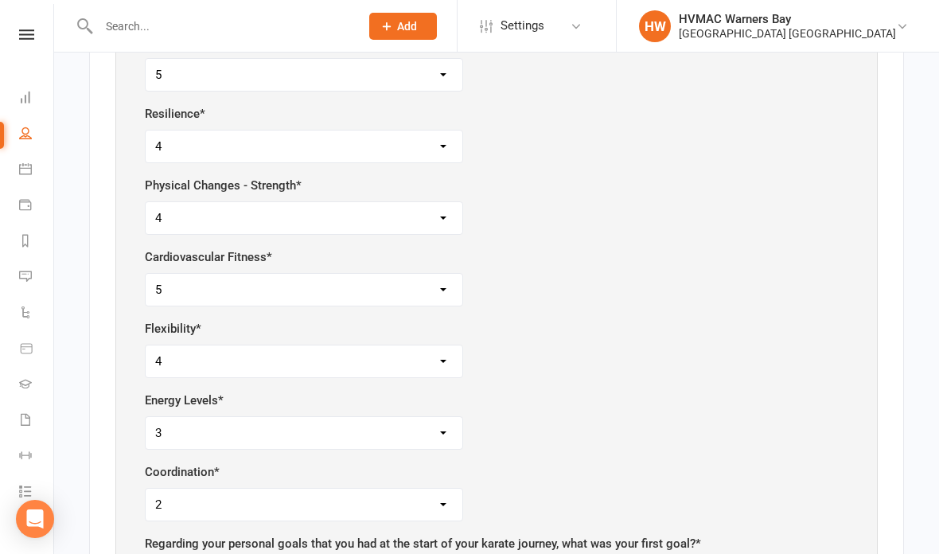
select select "5"
click at [444, 284] on select "1 2 3 4 5" at bounding box center [304, 290] width 317 height 32
select select "4"
click at [442, 347] on select "1 2 3 4 5" at bounding box center [304, 361] width 317 height 32
select select "2"
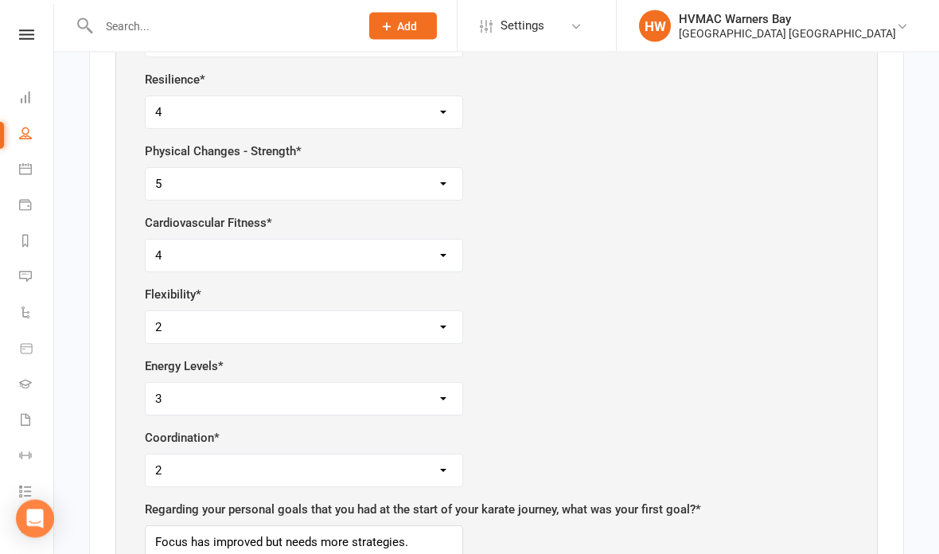
scroll to position [1455, 0]
click at [446, 390] on select "1 2 3 4 5" at bounding box center [304, 399] width 317 height 32
select select "5"
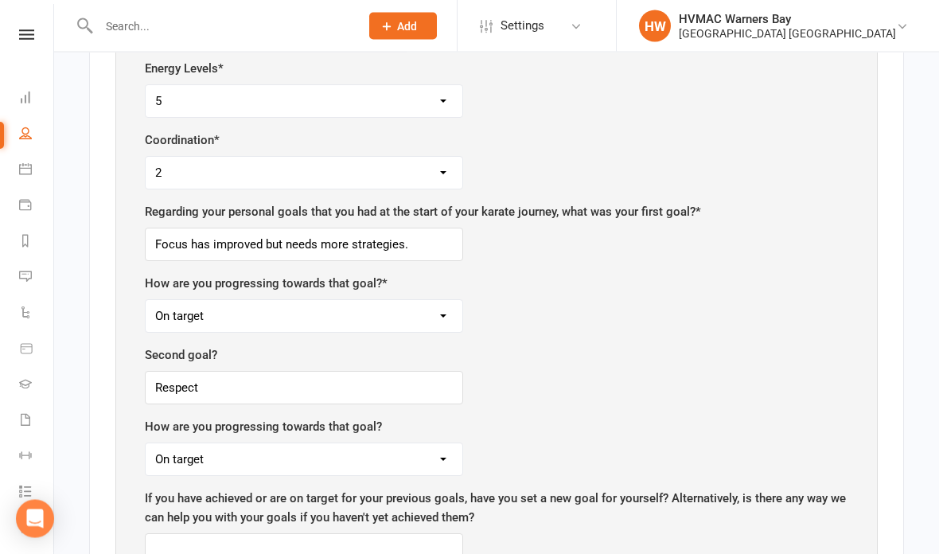
scroll to position [1752, 0]
click at [431, 166] on select "1 2 3 4 5" at bounding box center [304, 173] width 317 height 32
select select "5"
click at [435, 309] on select "Having difficulty On target Achieved" at bounding box center [304, 316] width 317 height 32
click at [247, 371] on input "Respect" at bounding box center [304, 387] width 318 height 33
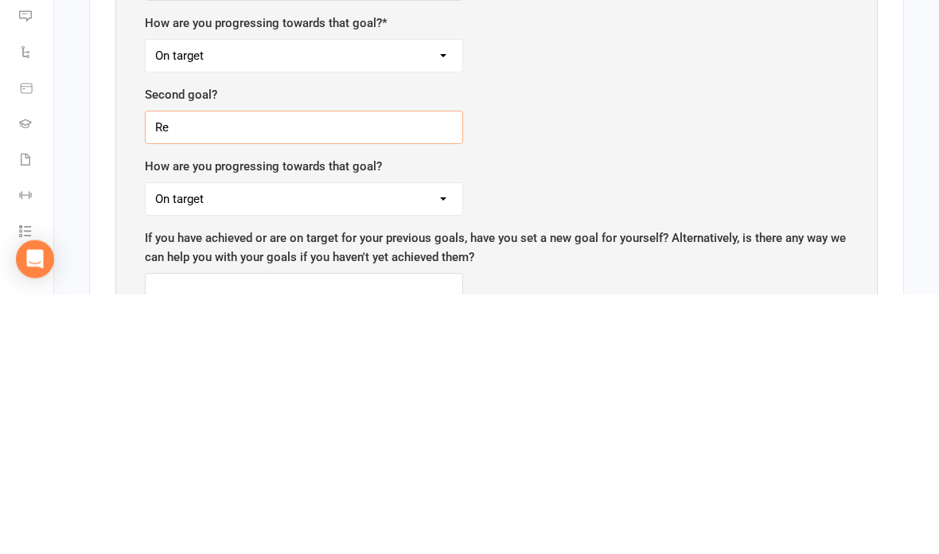
type input "R"
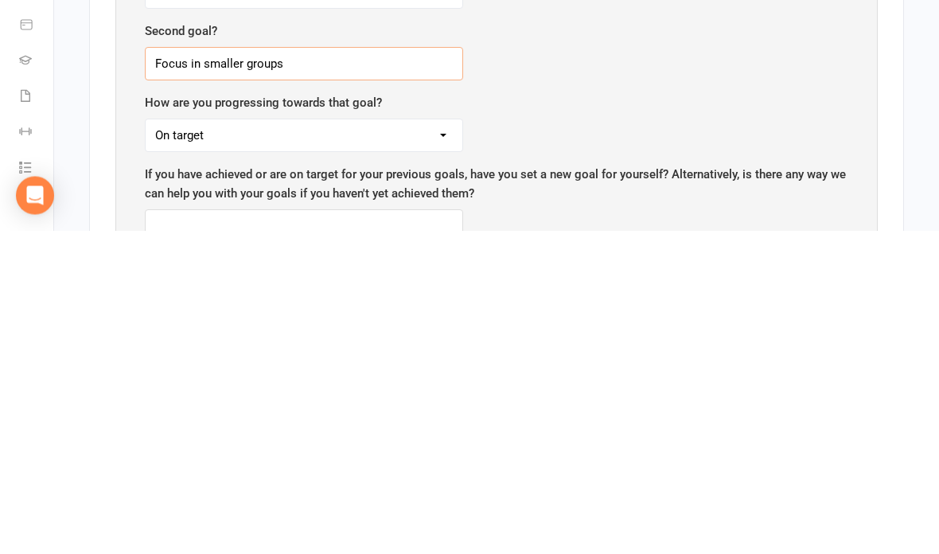
type input "Focus in smaller groups"
click at [422, 443] on select "Having difficulty On target Achieved" at bounding box center [304, 459] width 317 height 32
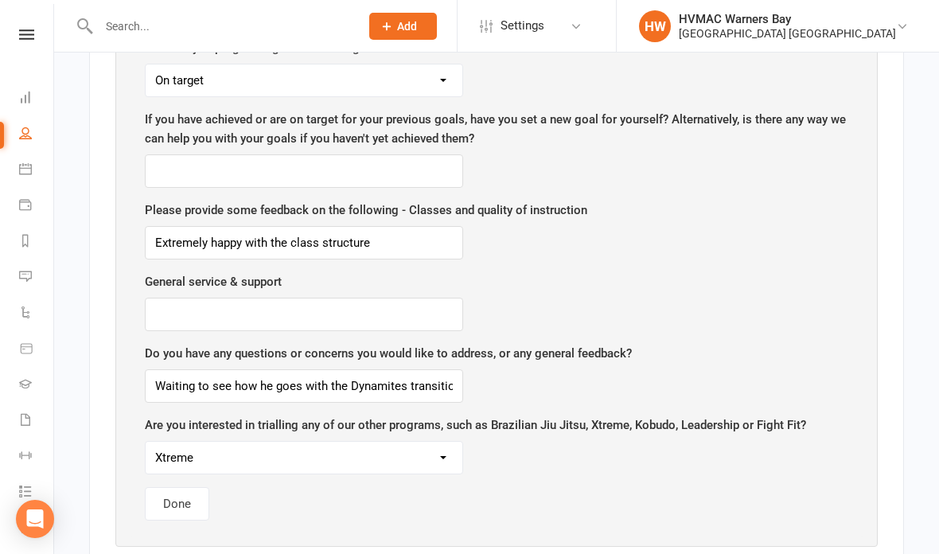
scroll to position [2137, 0]
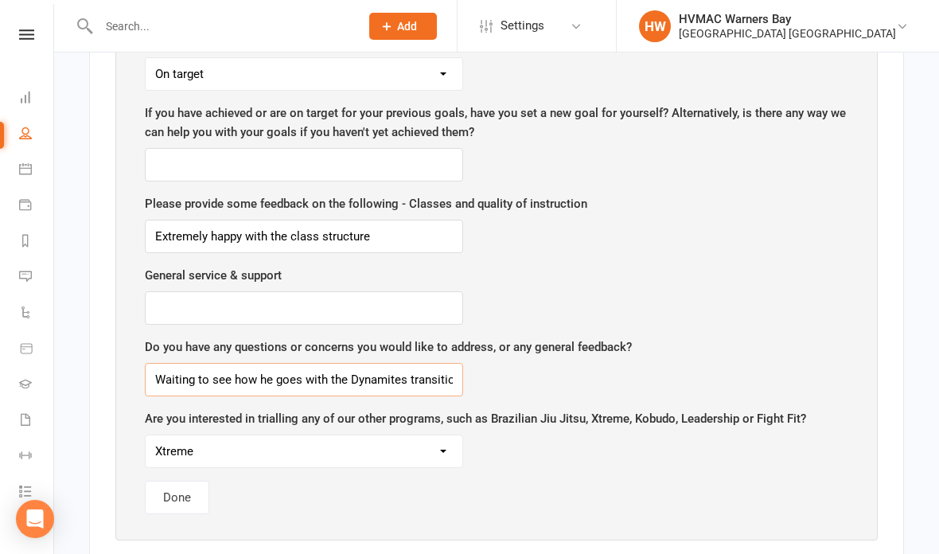
click at [442, 364] on input "Waiting to see how he goes with the Dynamites transition" at bounding box center [304, 379] width 318 height 33
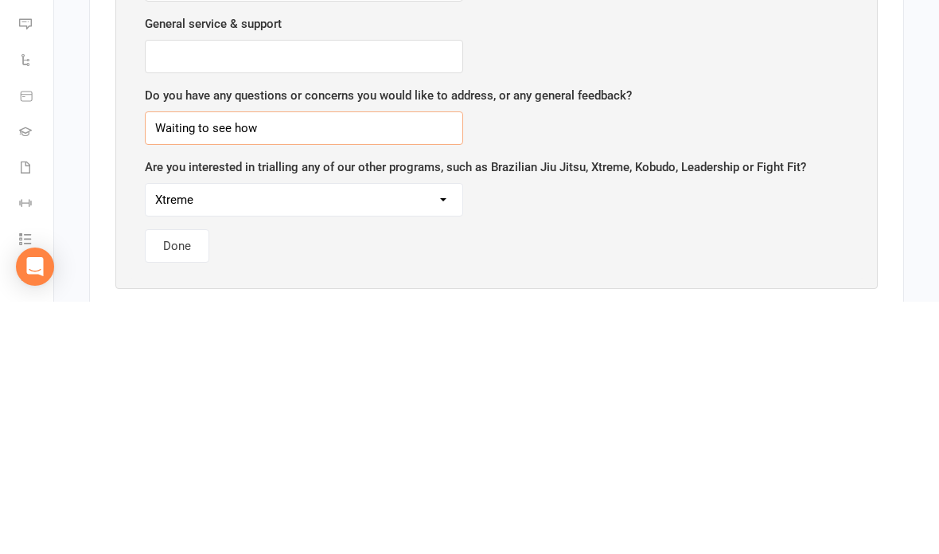
type input "Waiting to"
type input "Doing well"
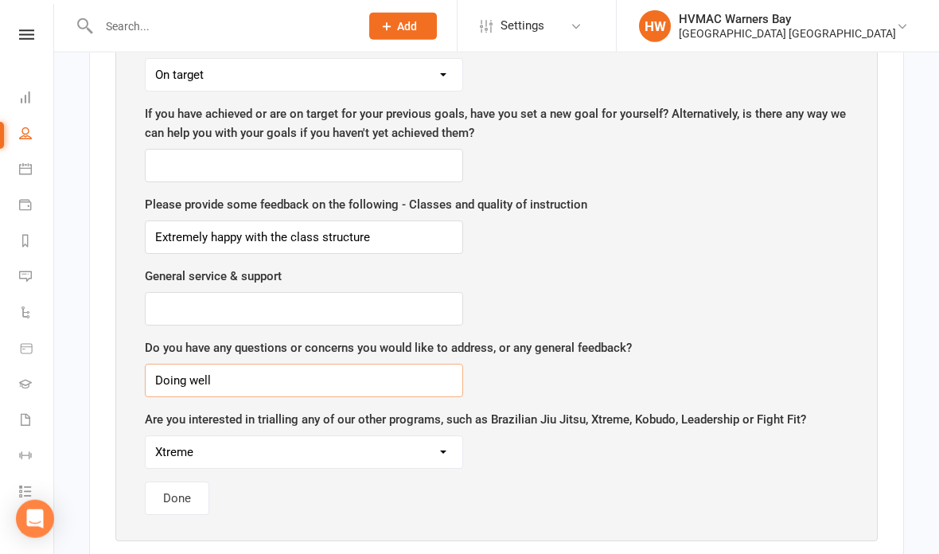
scroll to position [2110, 0]
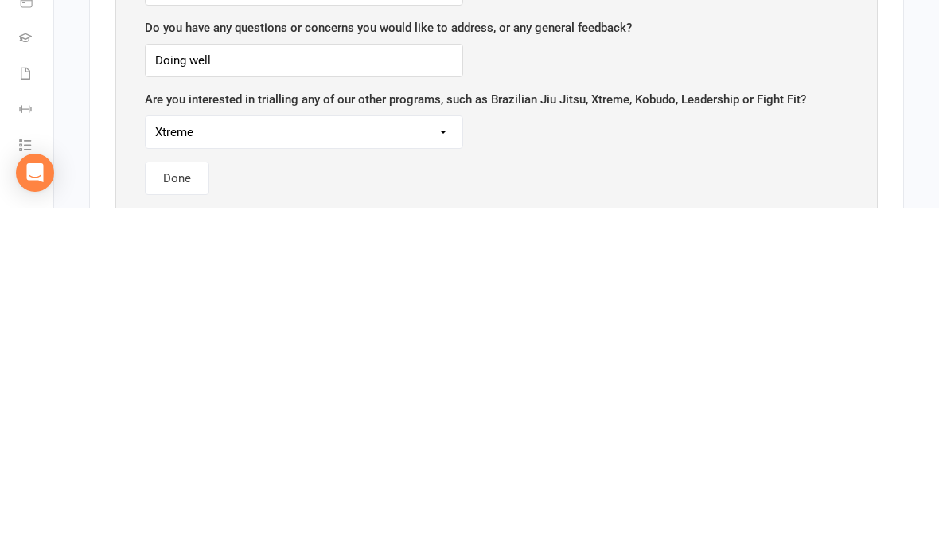
click at [174, 508] on button "Done" at bounding box center [177, 524] width 64 height 33
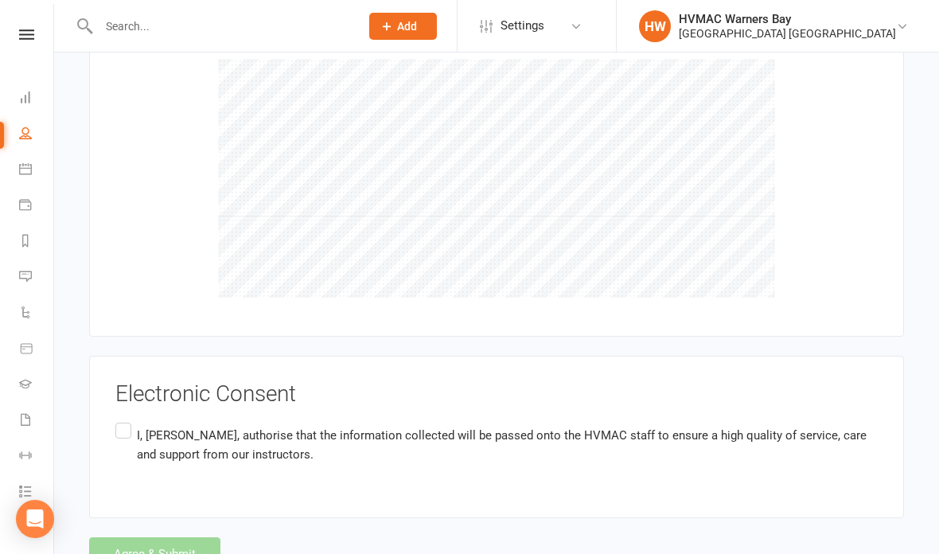
click at [111, 426] on div "Electronic Consent I, [PERSON_NAME] , authorise that the information collected …" at bounding box center [496, 437] width 815 height 162
click at [124, 419] on label "I, [PERSON_NAME] , authorise that the information collected will be passed onto…" at bounding box center [496, 444] width 762 height 50
click at [124, 419] on input "I, [PERSON_NAME] , authorise that the information collected will be passed onto…" at bounding box center [120, 419] width 10 height 0
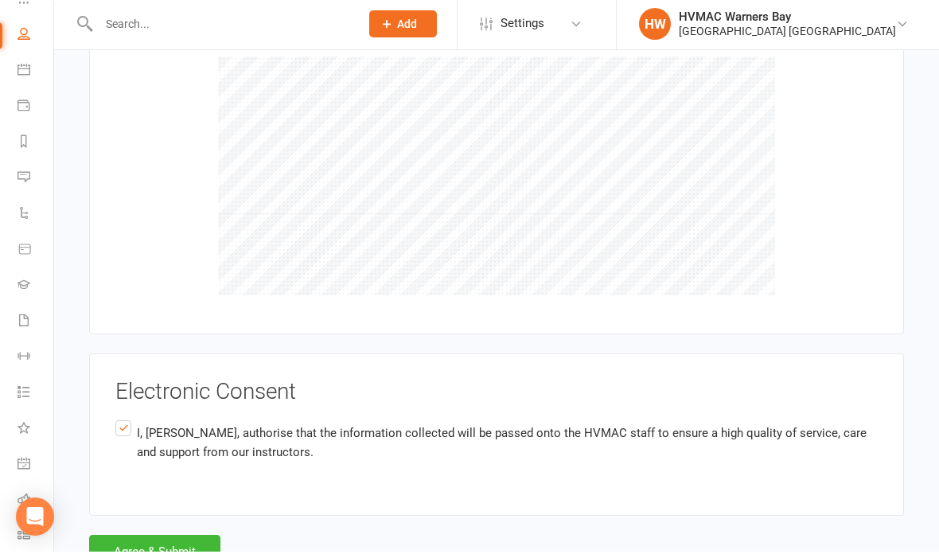
scroll to position [96, 2]
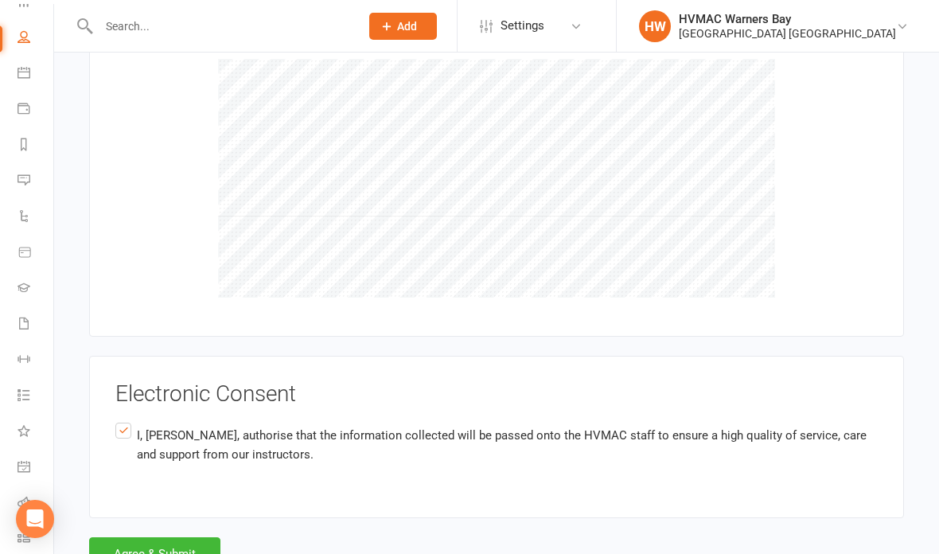
click at [166, 537] on button "Agree & Submit" at bounding box center [154, 553] width 131 height 33
